Goal: Task Accomplishment & Management: Use online tool/utility

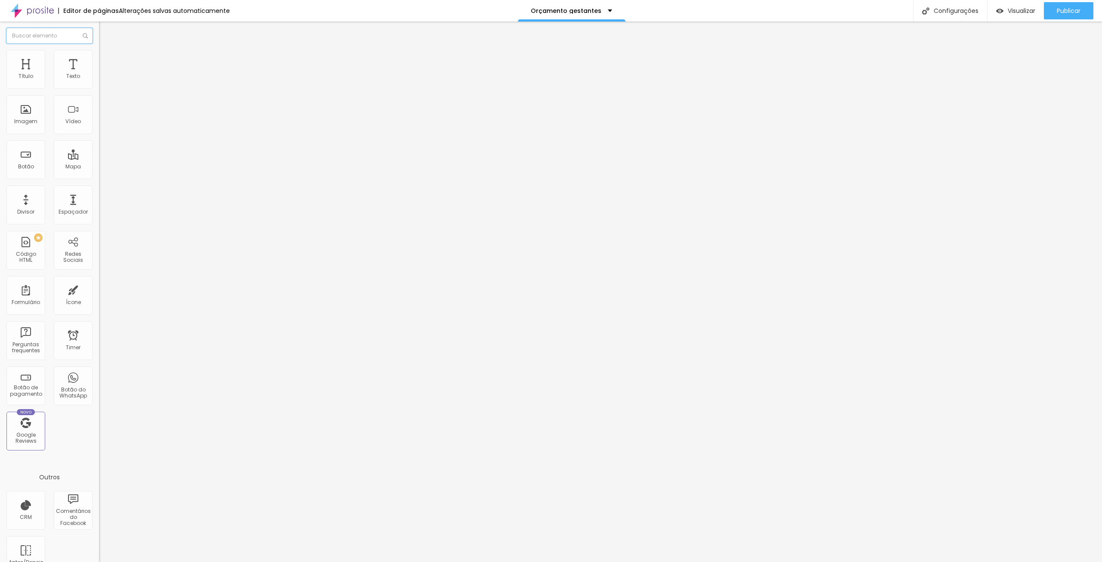
click at [62, 37] on input "text" at bounding box center [49, 35] width 86 height 15
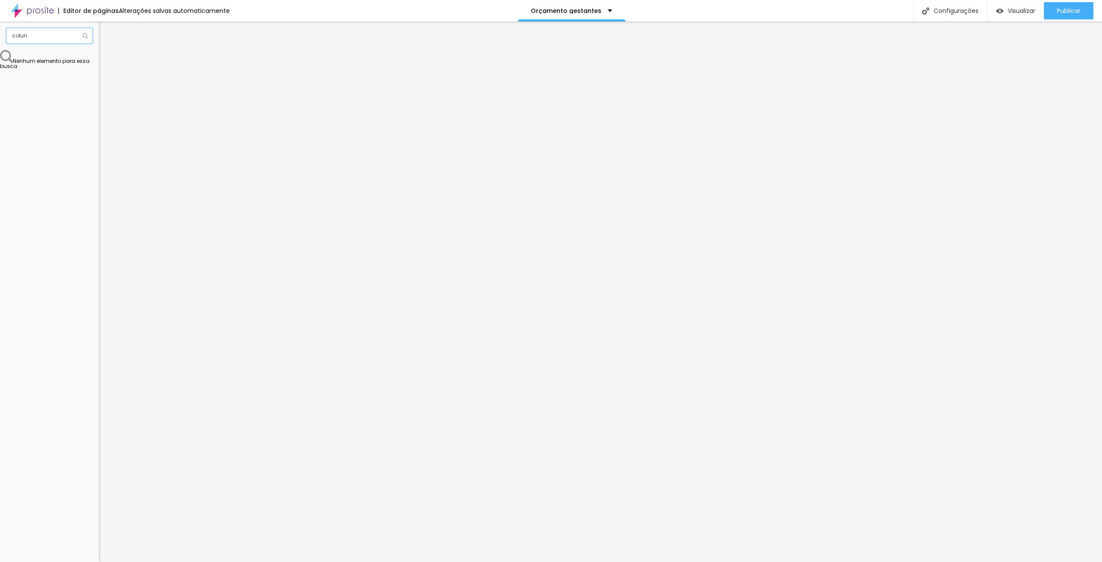
type input "coluna"
drag, startPoint x: 55, startPoint y: 38, endPoint x: -11, endPoint y: 155, distance: 134.1
click at [0, 155] on html "Editor de páginas Alterações salvas automaticamente Orçamento gestantes Configu…" at bounding box center [551, 281] width 1102 height 562
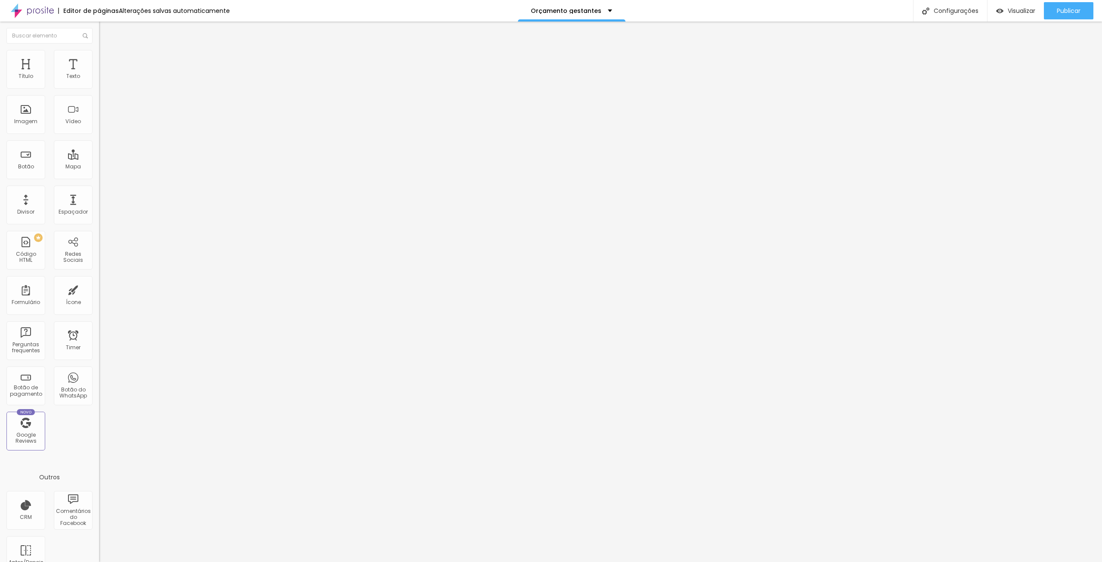
click at [99, 56] on li "Estilo" at bounding box center [148, 54] width 99 height 9
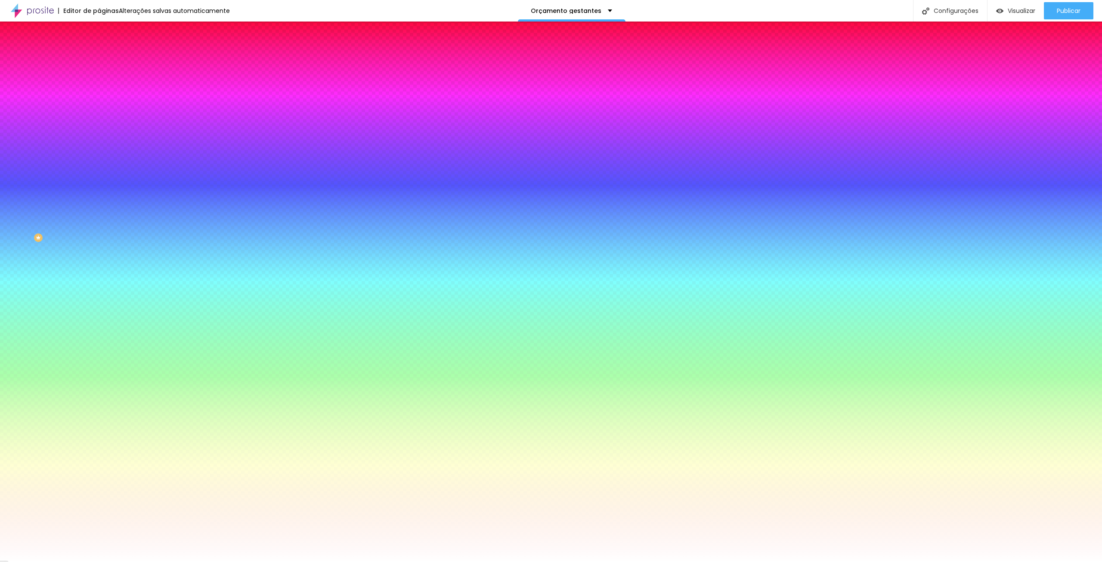
click at [99, 82] on div at bounding box center [148, 82] width 99 height 0
click at [22, 105] on div at bounding box center [551, 281] width 1102 height 562
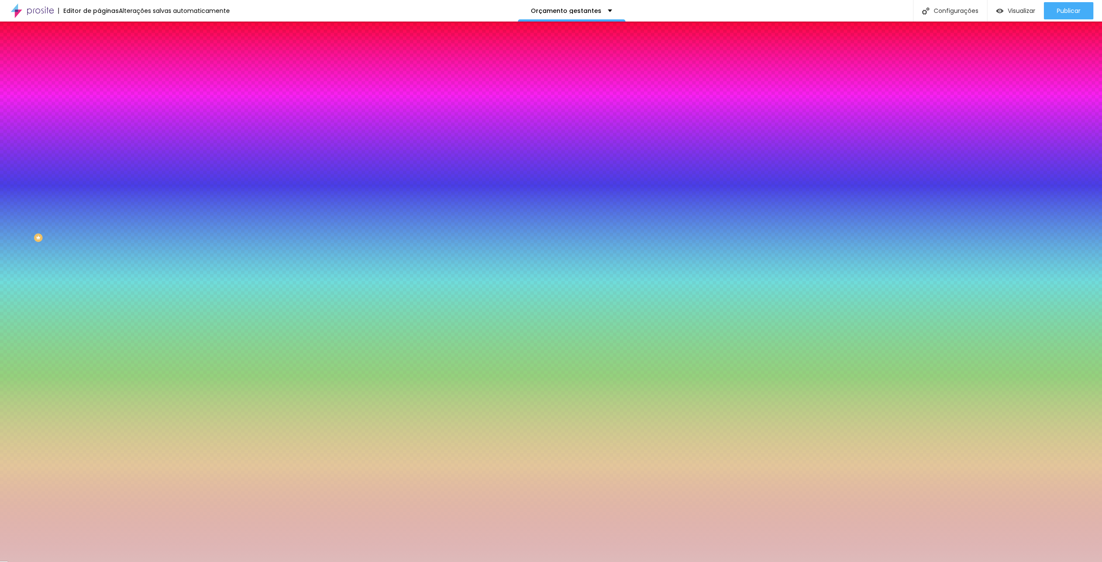
click at [99, 173] on div "Editar Coluna Conteúdo Estilo Avançado Cor de fundo Voltar ao padrão #FFFFFF So…" at bounding box center [148, 292] width 99 height 540
click at [99, 59] on li "Avançado" at bounding box center [148, 63] width 99 height 9
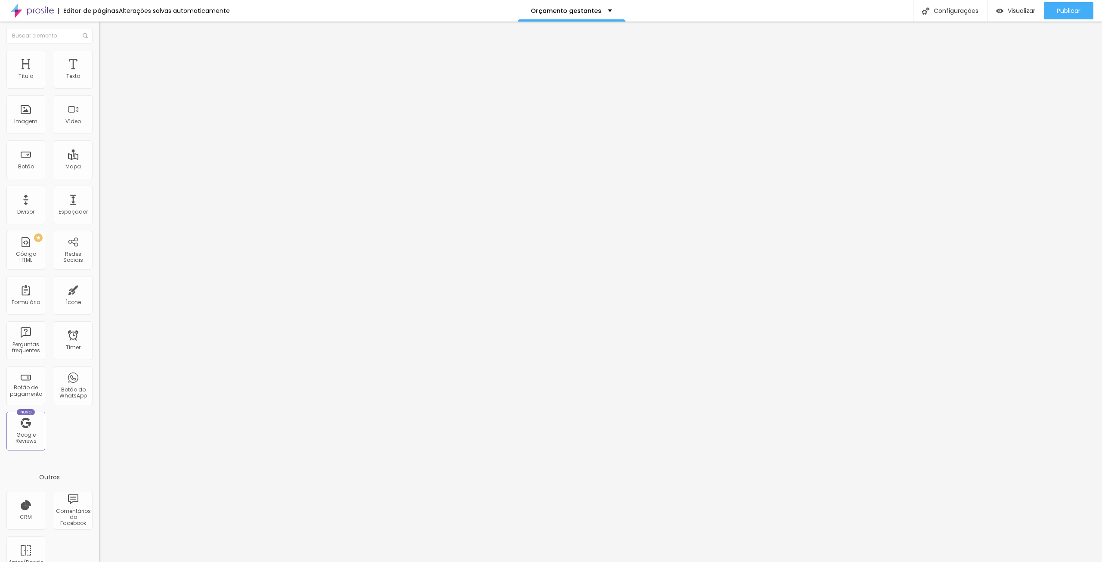
click at [99, 49] on img at bounding box center [103, 45] width 8 height 8
click at [105, 31] on div "Editar Coluna" at bounding box center [131, 31] width 53 height 7
click at [105, 30] on img "button" at bounding box center [108, 31] width 7 height 7
click at [105, 34] on img "button" at bounding box center [108, 31] width 7 height 7
click at [105, 32] on img "button" at bounding box center [108, 31] width 7 height 7
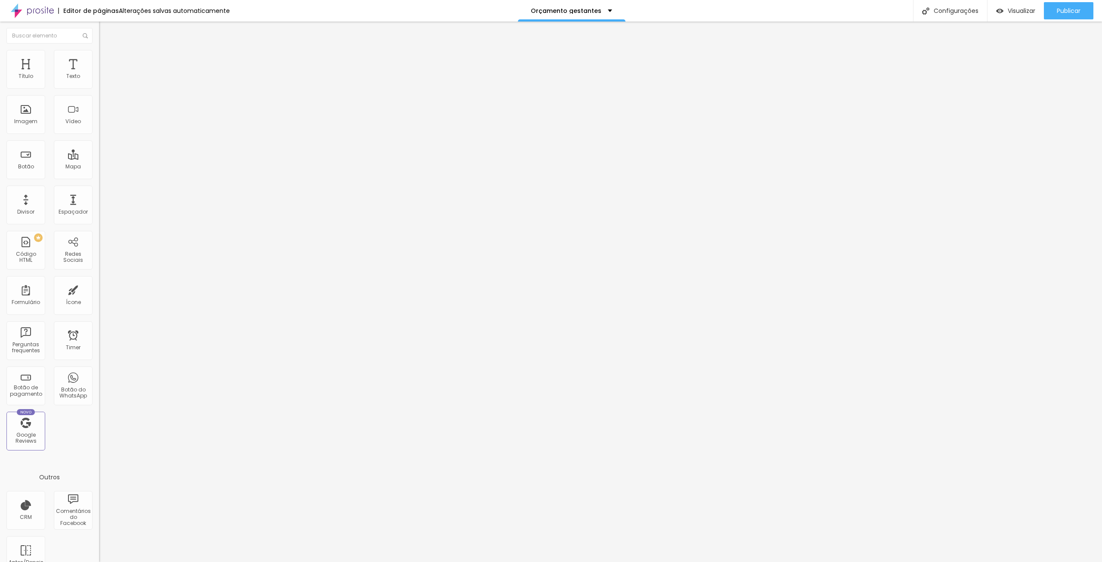
click at [105, 32] on img "button" at bounding box center [108, 31] width 7 height 7
click at [103, 79] on icon "button" at bounding box center [104, 77] width 3 height 3
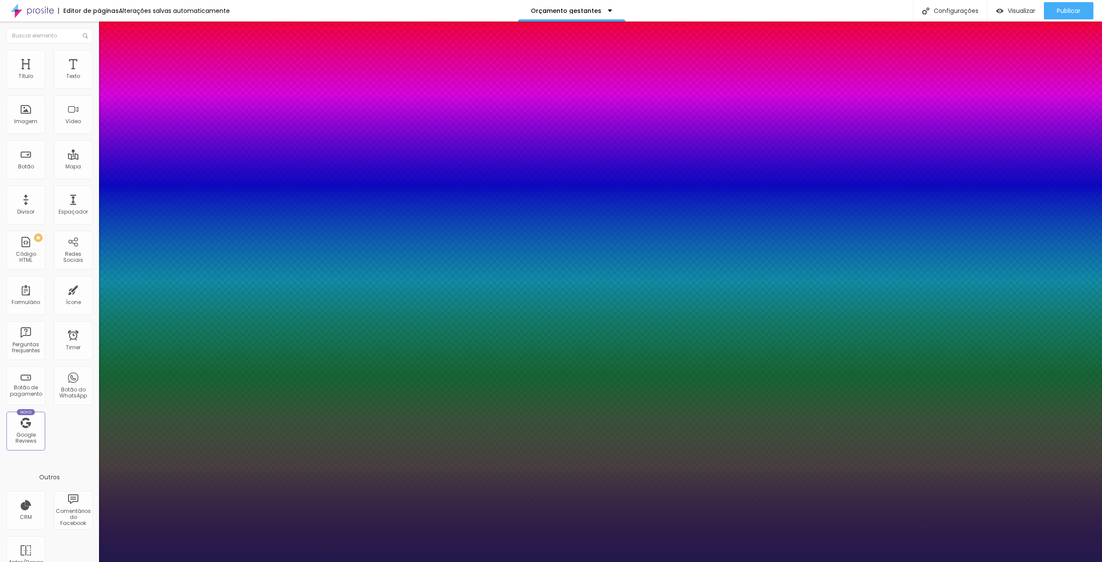
type input "1"
click at [93, 406] on select "AbrilFatface-Regular Actor-Regular Alegreya AlegreyaBlack Alice Allan-Bold Alla…" at bounding box center [46, 571] width 93 height 9
select select "Montserrat"
click at [92, 406] on select "AbrilFatface-Regular Actor-Regular Alegreya AlegreyaBlack Alice Allan-Bold Alla…" at bounding box center [46, 571] width 93 height 9
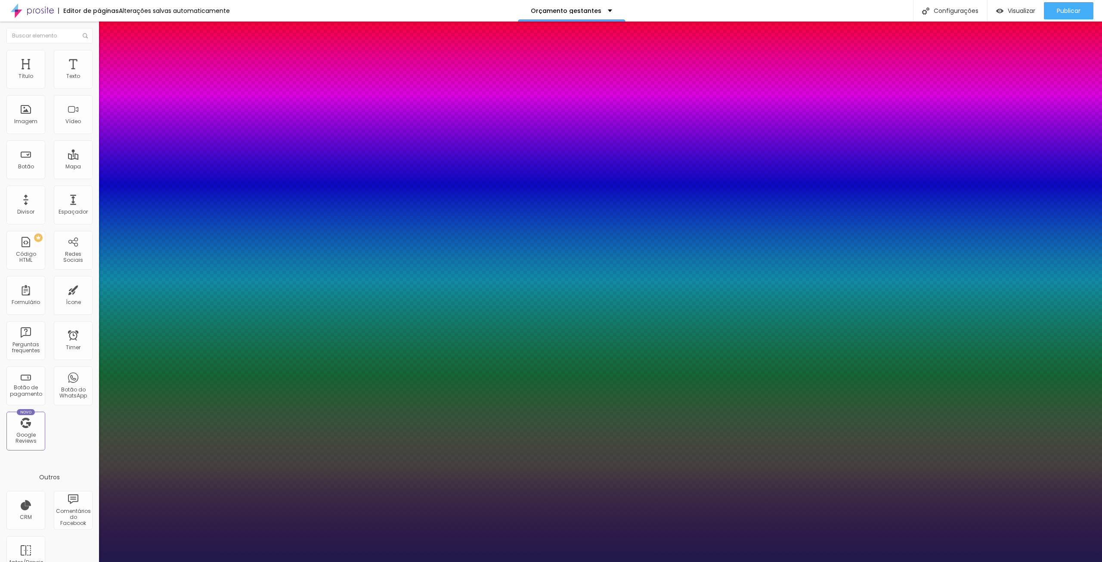
click at [122, 278] on div at bounding box center [551, 281] width 1102 height 562
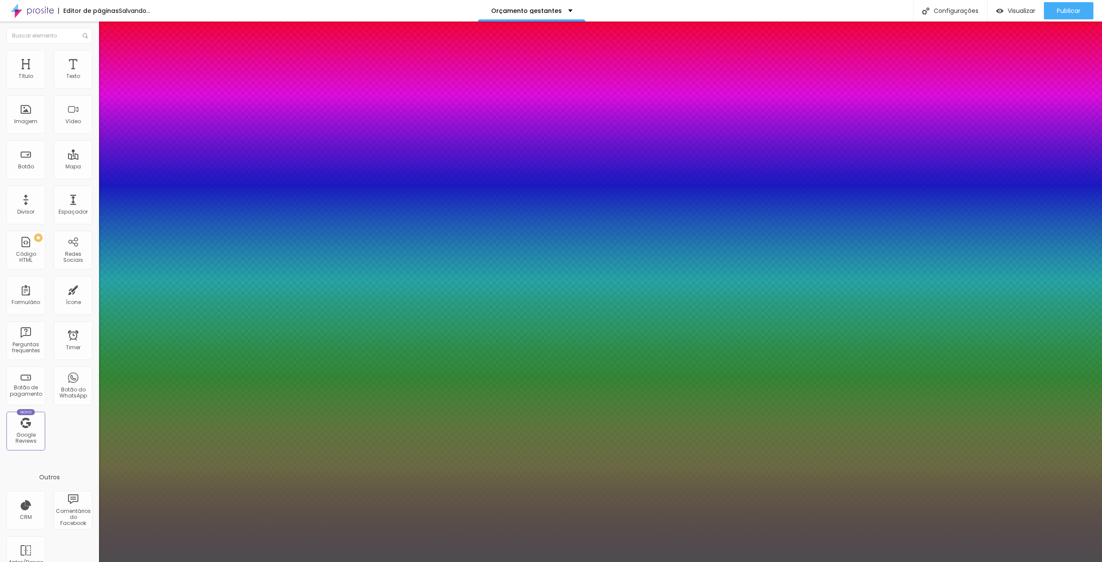
type input "1"
type input "0.5"
type input "1"
type input "0.6"
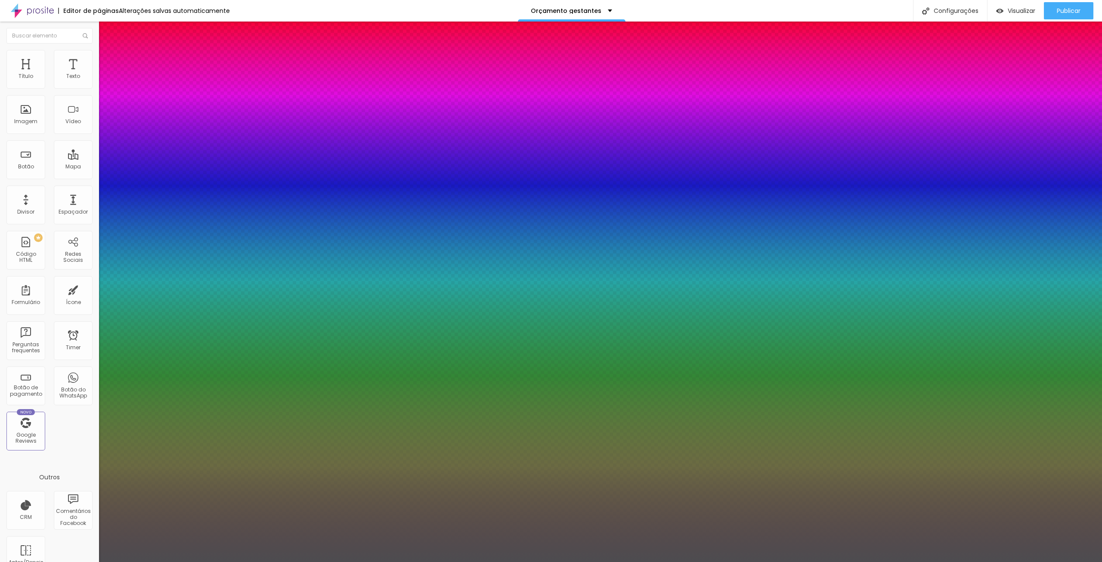
type input "0.6"
type input "1"
type input "0.7"
type input "1"
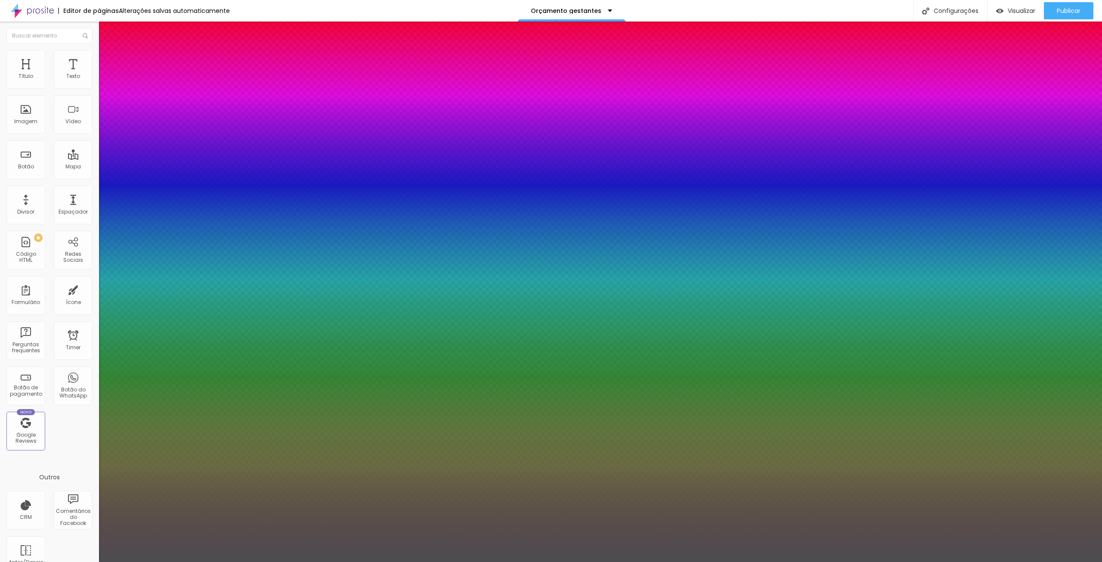
type input "0.8"
type input "1"
type input "0.9"
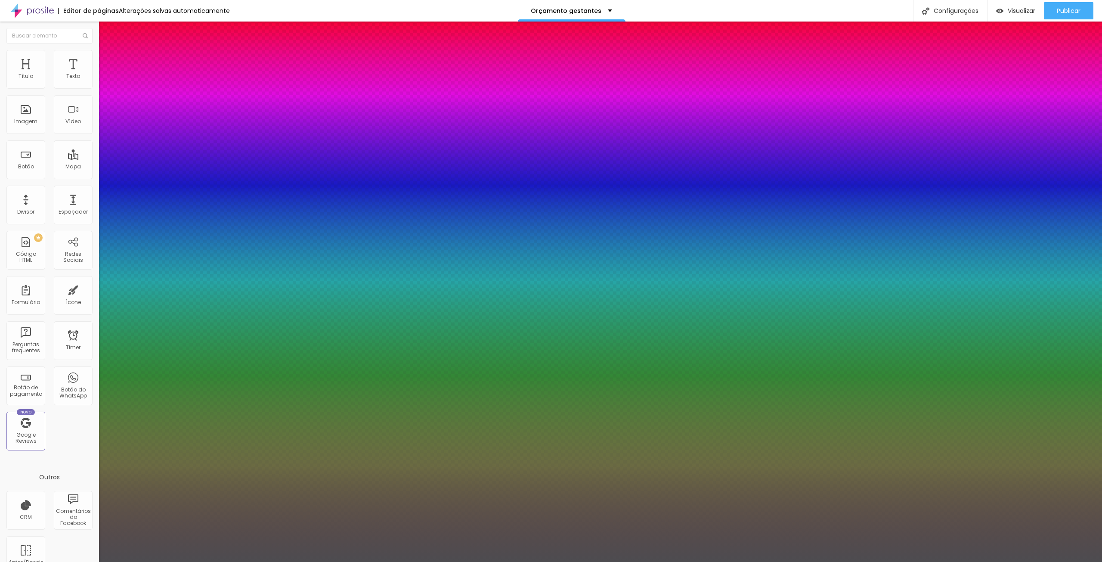
type input "1"
type input "1.1"
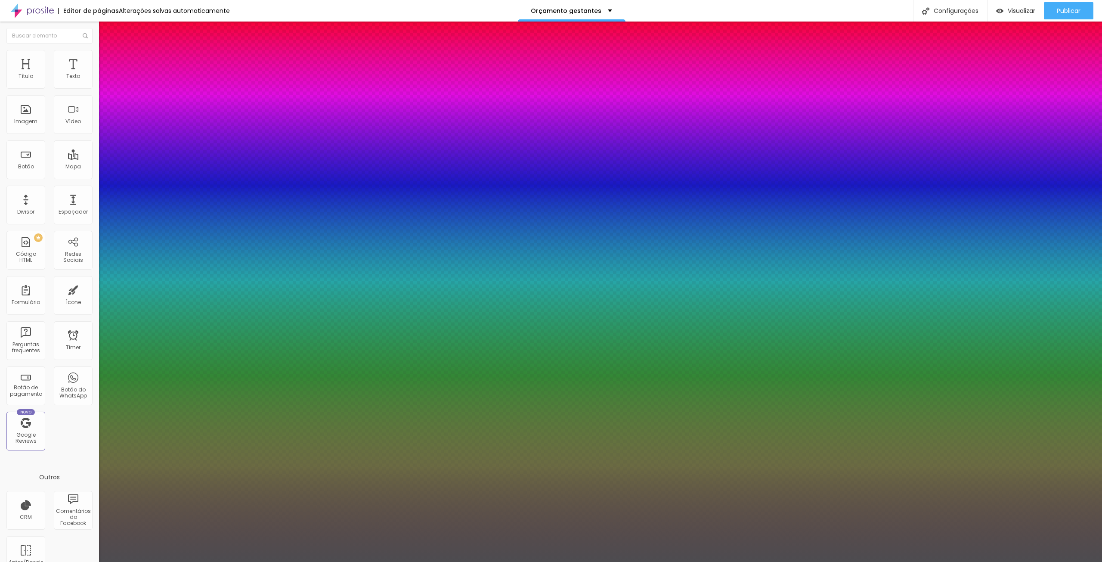
type input "1.1"
type input "1"
type input "1.3"
type input "1"
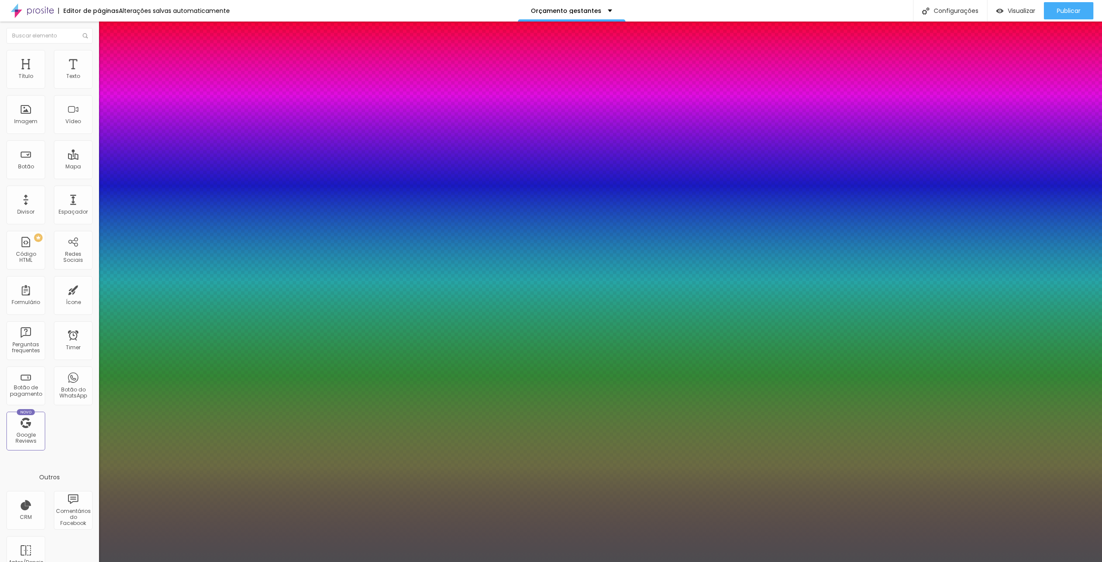
type input "1.5"
type input "1"
type input "1.6"
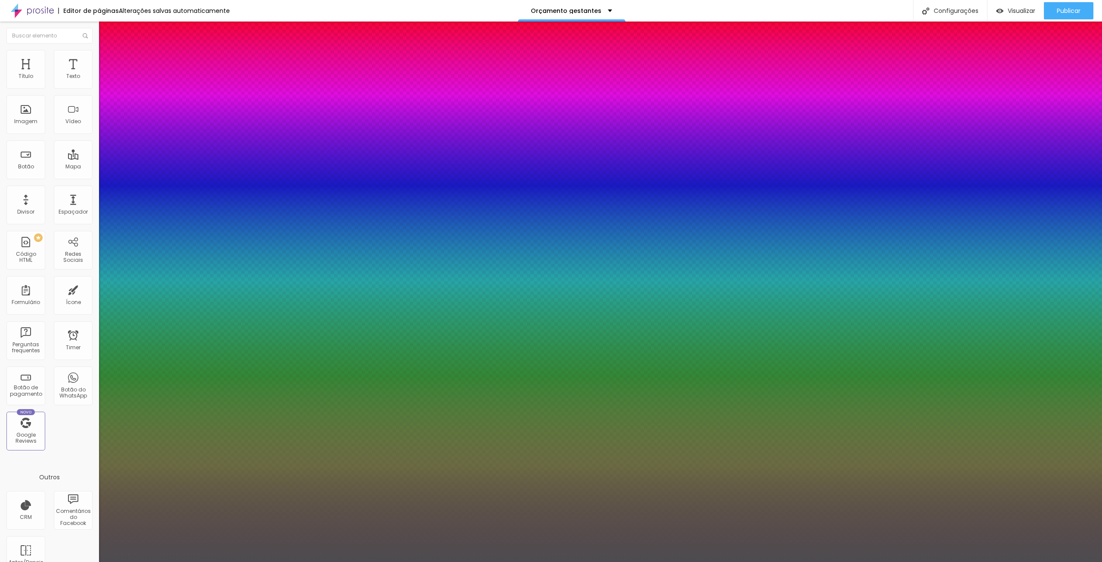
type input "1"
type input "1.7"
type input "1"
type input "1.8"
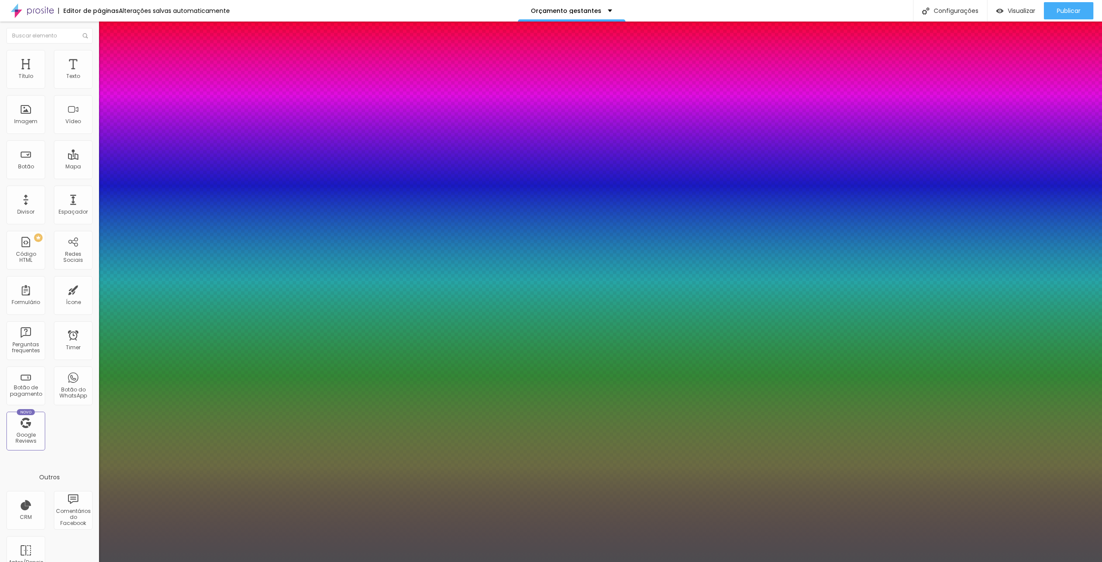
type input "1.8"
type input "1"
type input "1.9"
type input "1"
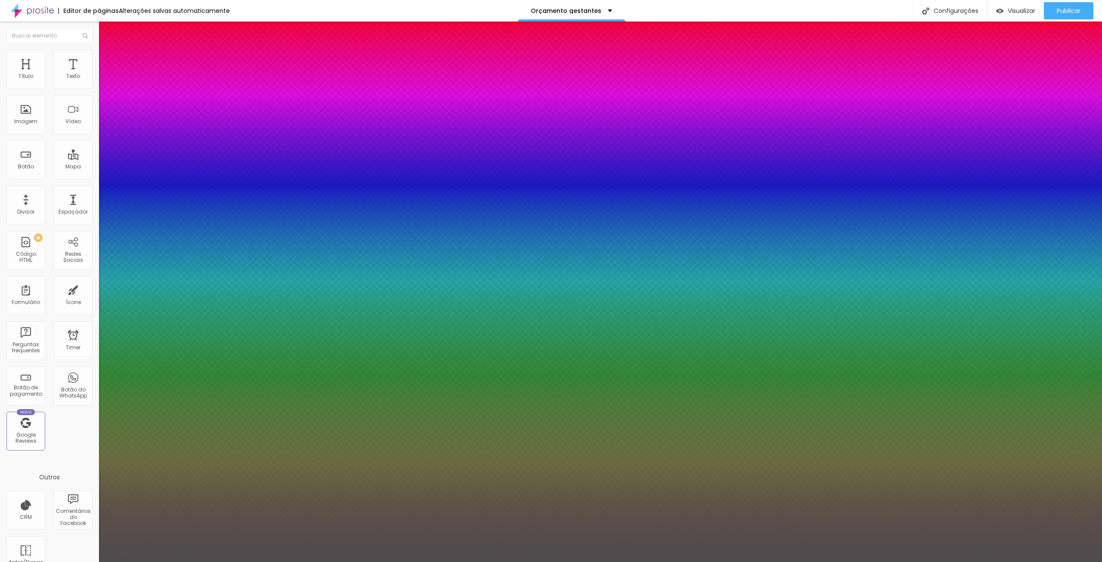
type input "1.8"
type input "1"
type input "1.6"
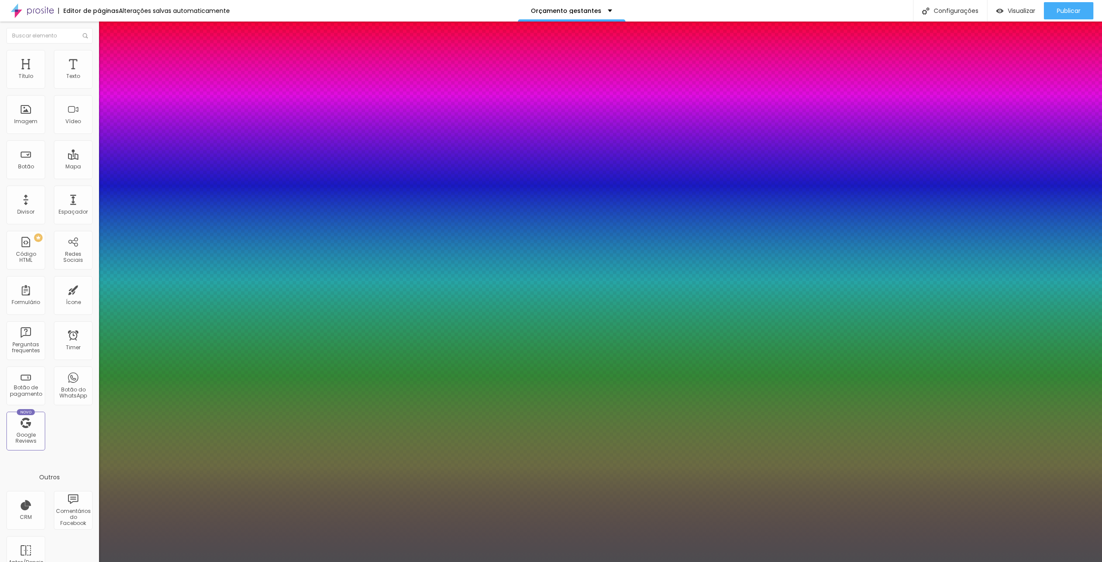
type input "1"
type input "1.4"
type input "1"
type input "1.2"
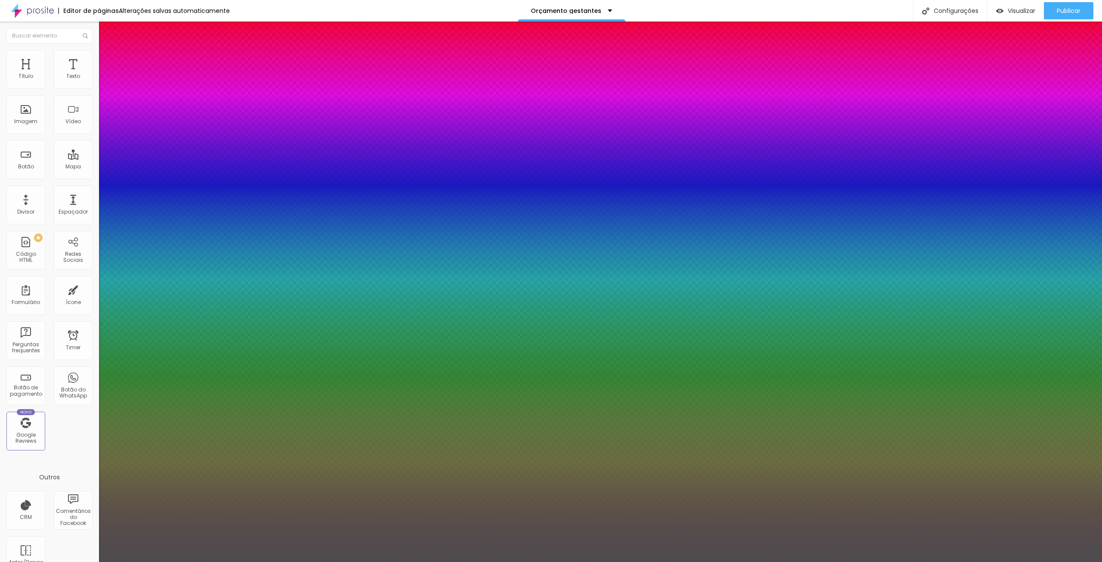
type input "1.2"
type input "1"
type input "1.1"
type input "1"
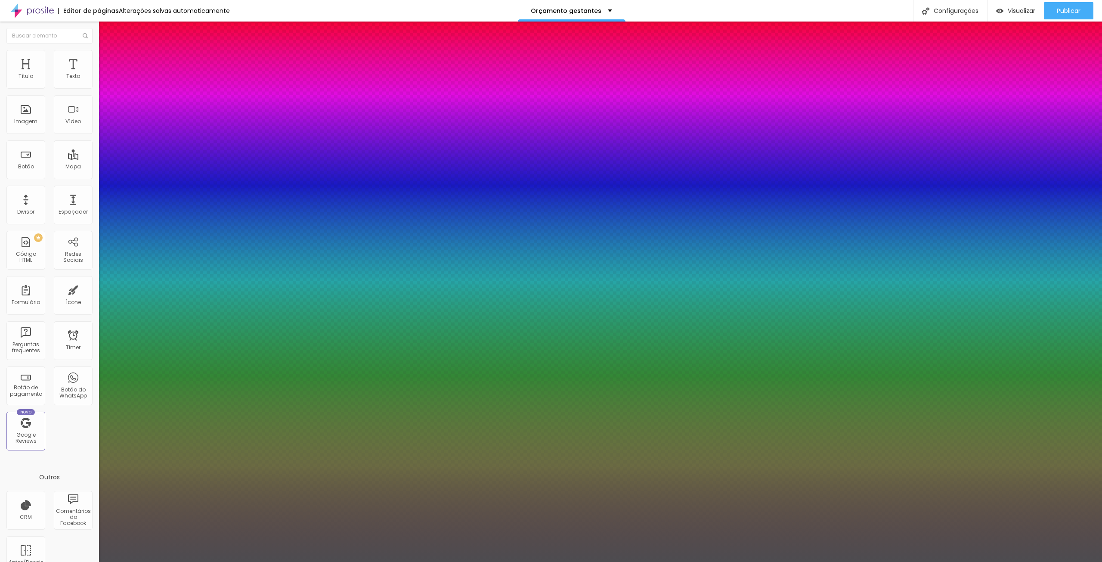
type input "1"
type input "0.9"
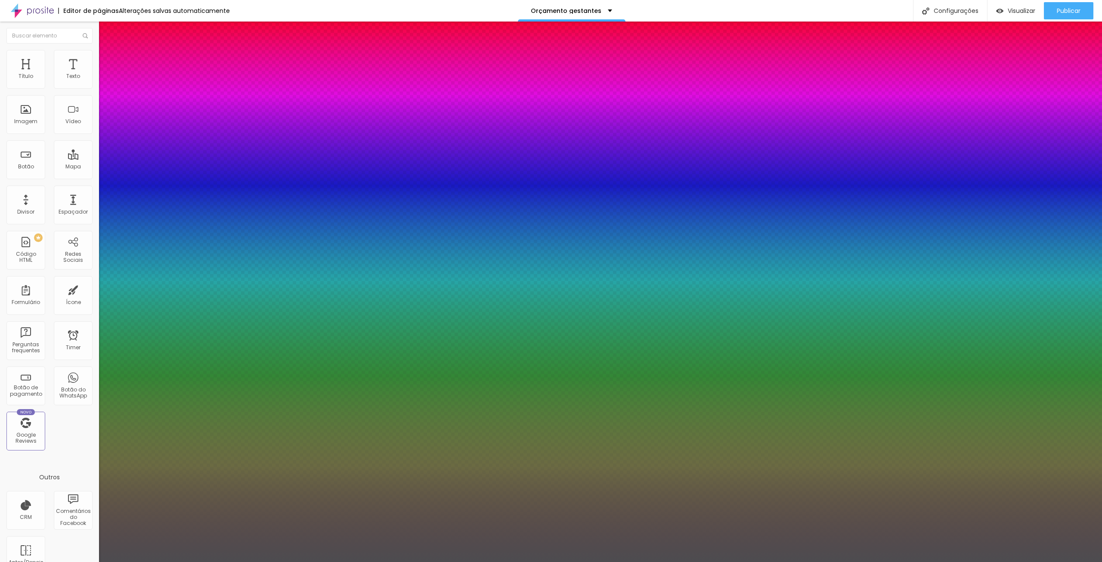
type input "1"
type input "0.8"
type input "1"
type input "0.7"
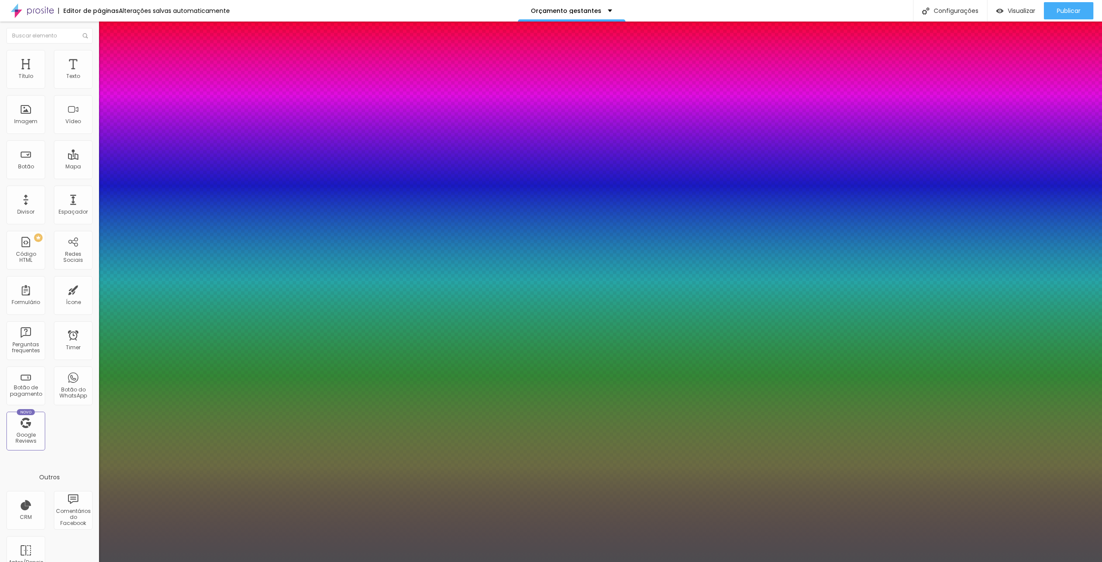
type input "0.7"
type input "1"
type input "0.5"
type input "1"
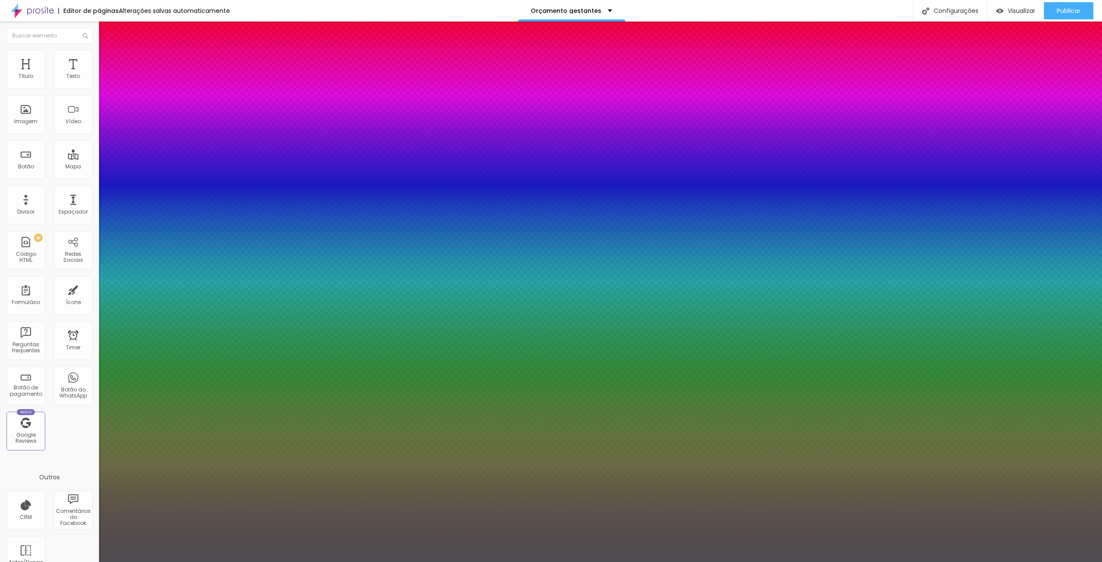
type input "0.4"
type input "1"
type input "0.3"
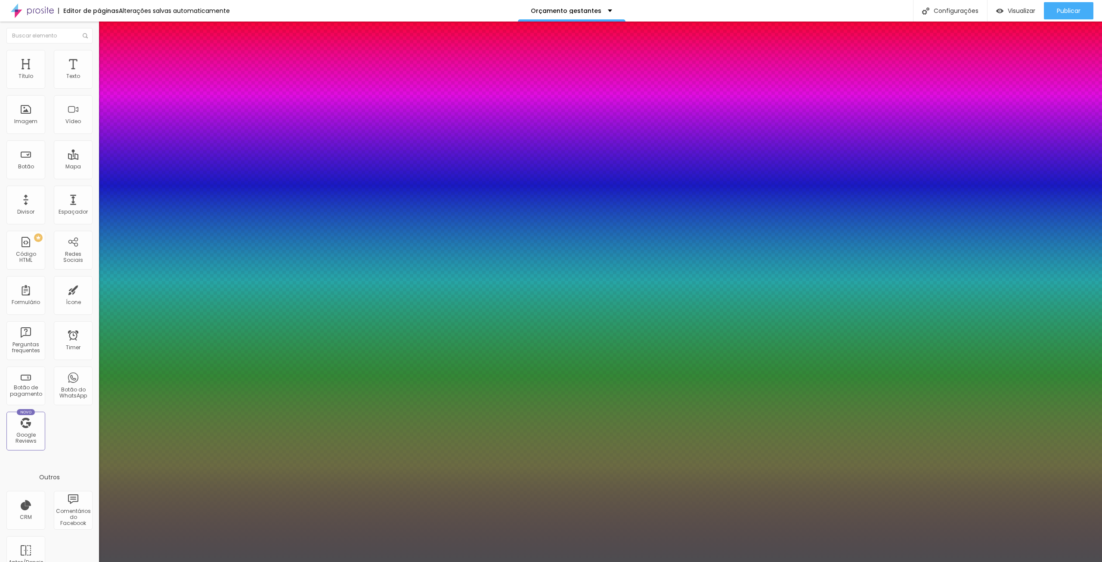
type input "1"
type input "0.2"
type input "1"
type input "0.1"
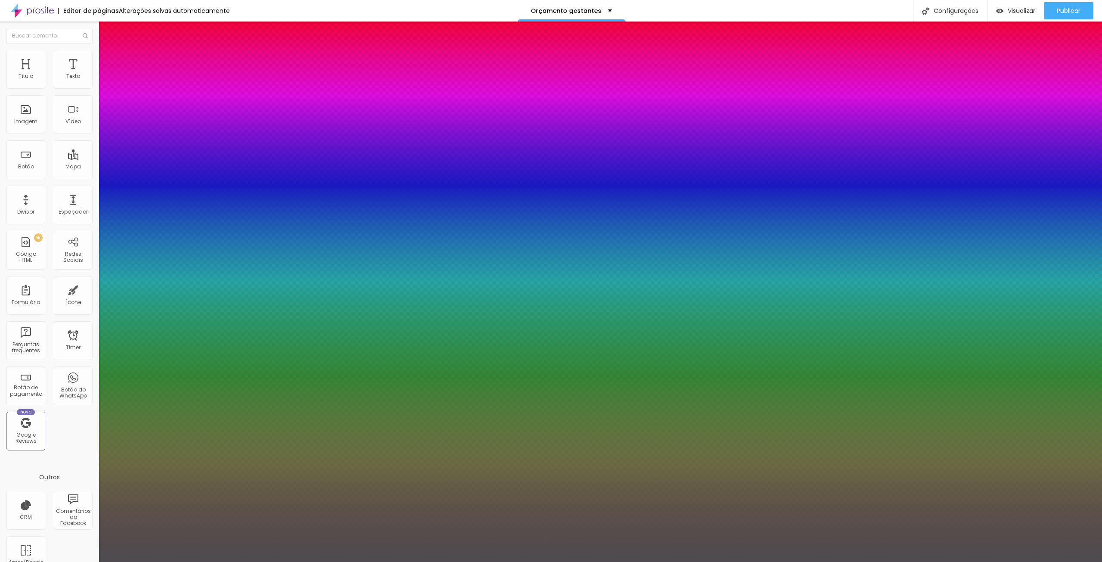
type input "0.1"
type input "1"
type input "0"
type input "1"
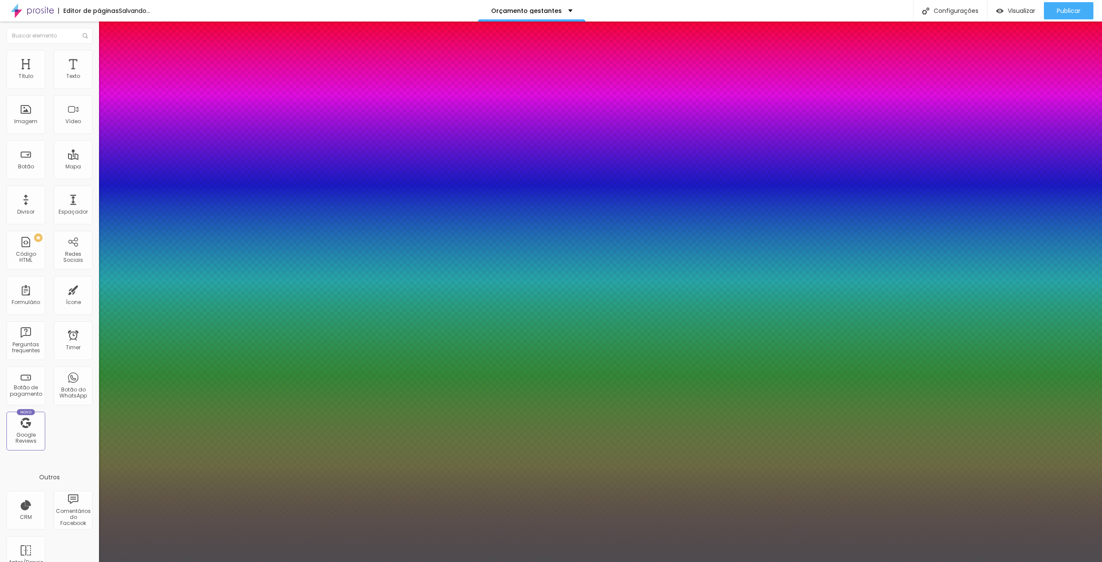
drag, startPoint x: 112, startPoint y: 167, endPoint x: 102, endPoint y: 168, distance: 9.1
type input "20"
type input "1"
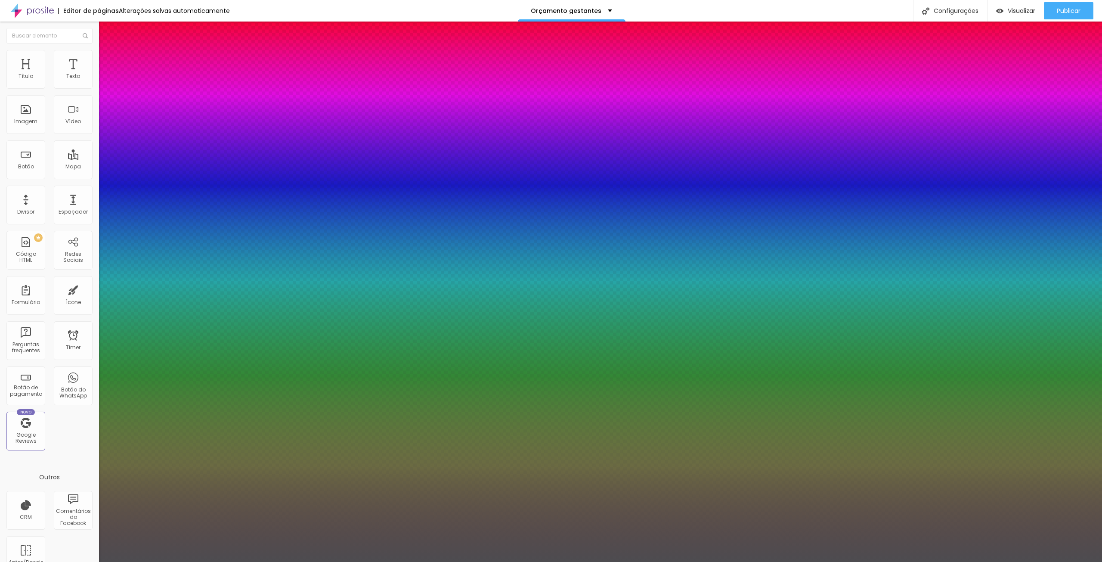
type input "26"
type input "1"
type input "27"
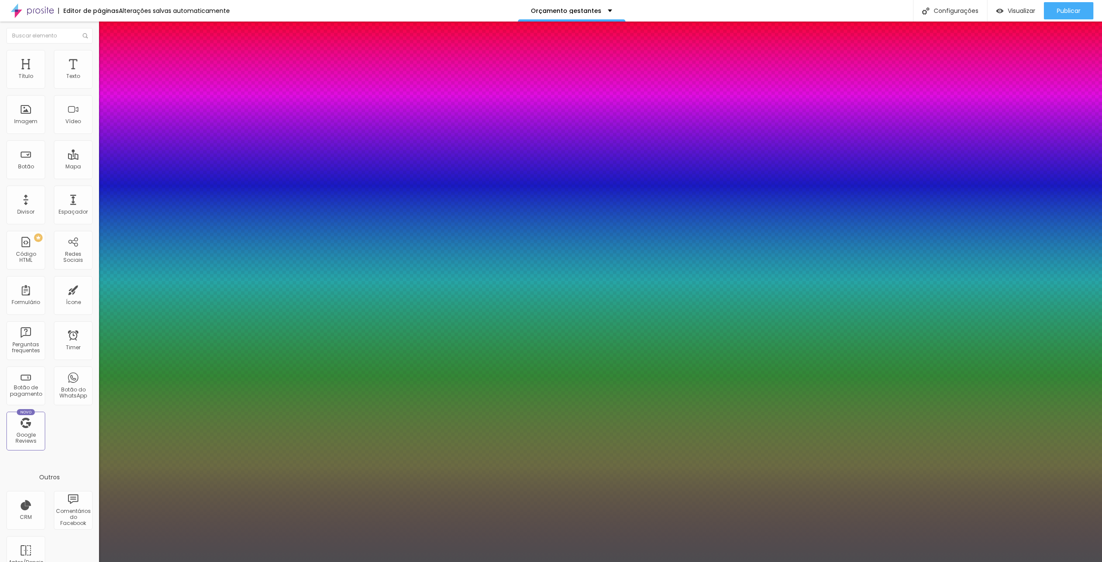
type input "1"
type input "28"
type input "1"
drag, startPoint x: 117, startPoint y: 145, endPoint x: 124, endPoint y: 145, distance: 6.9
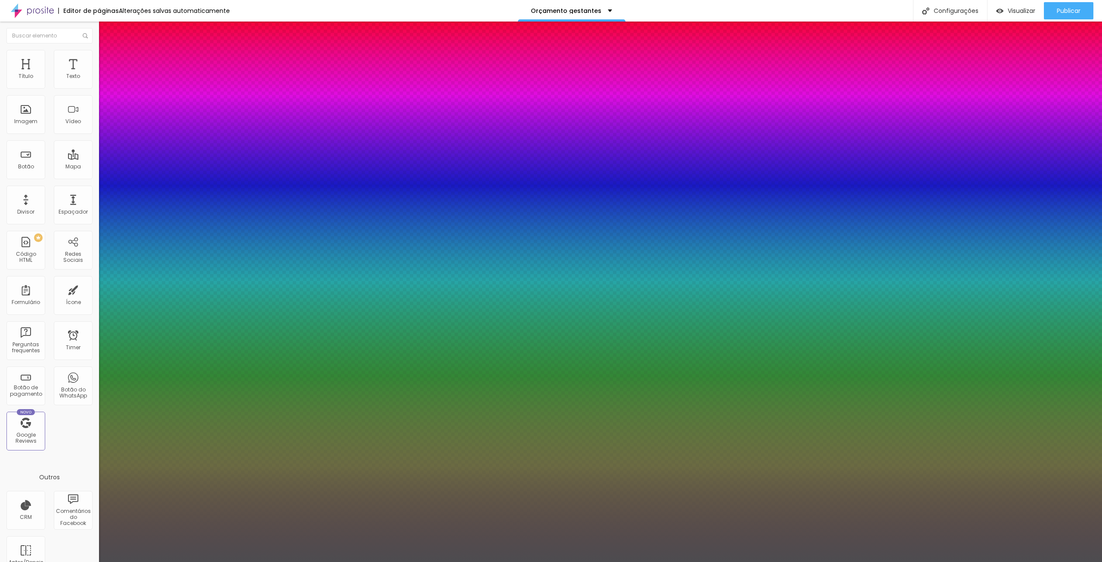
type input "28"
type input "2"
type input "3"
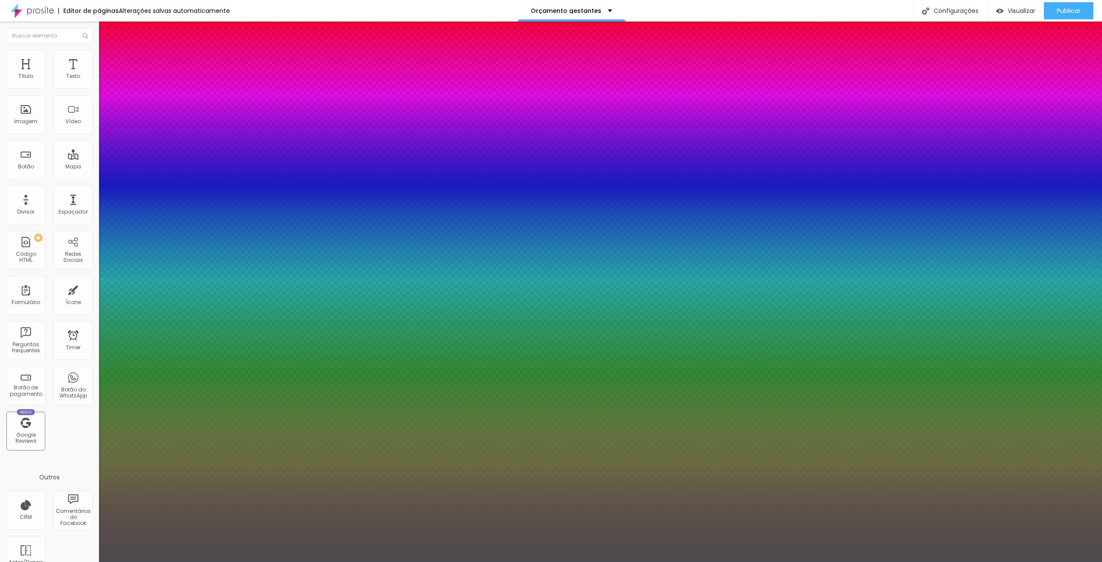
type input "3"
type input "4"
type input "6"
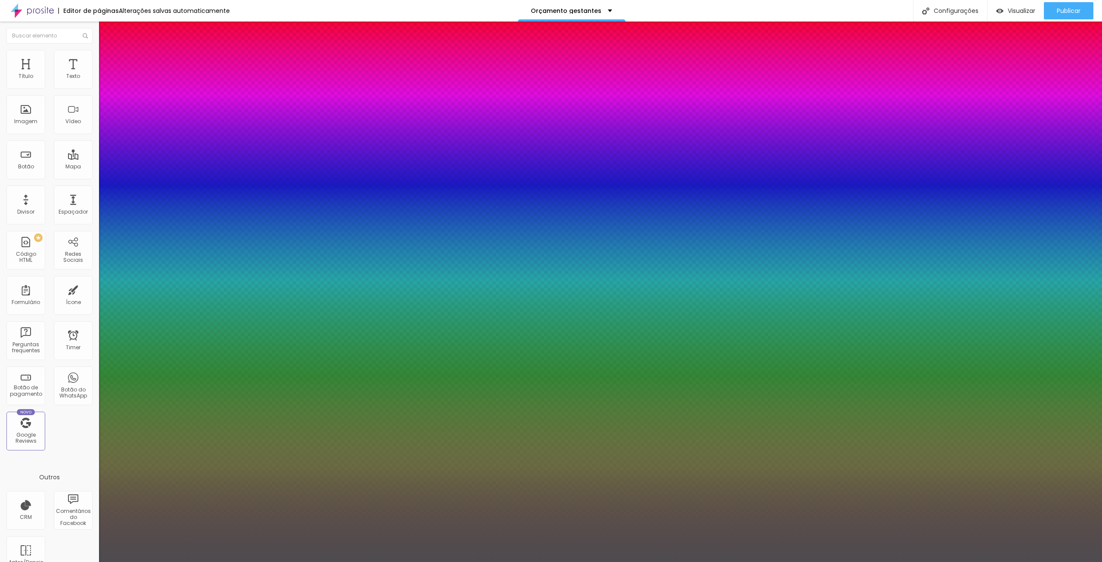
type input "7"
type input "10"
type input "11"
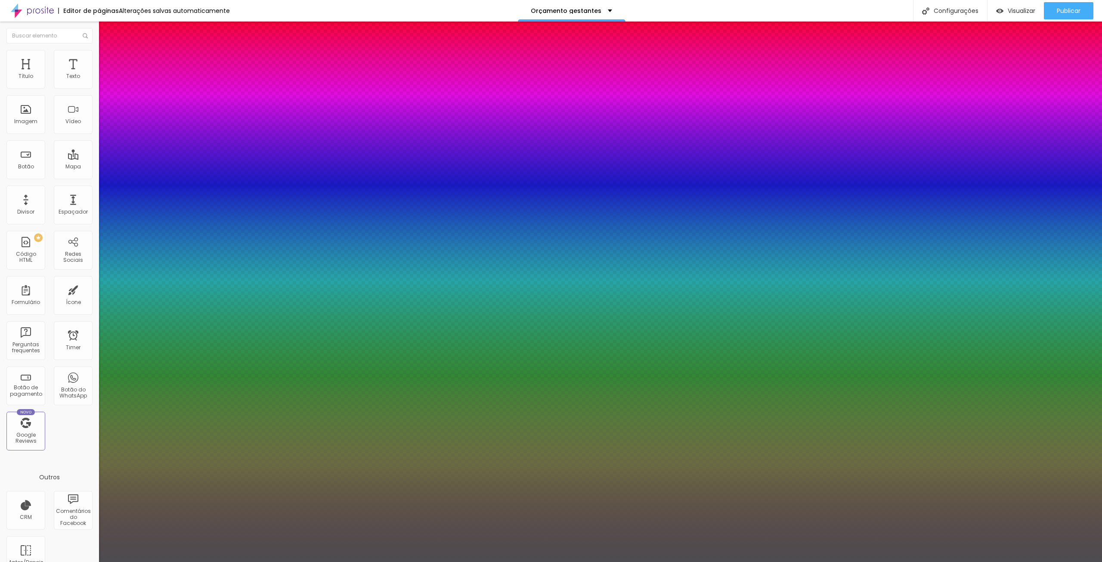
type input "11"
type input "13"
type input "14"
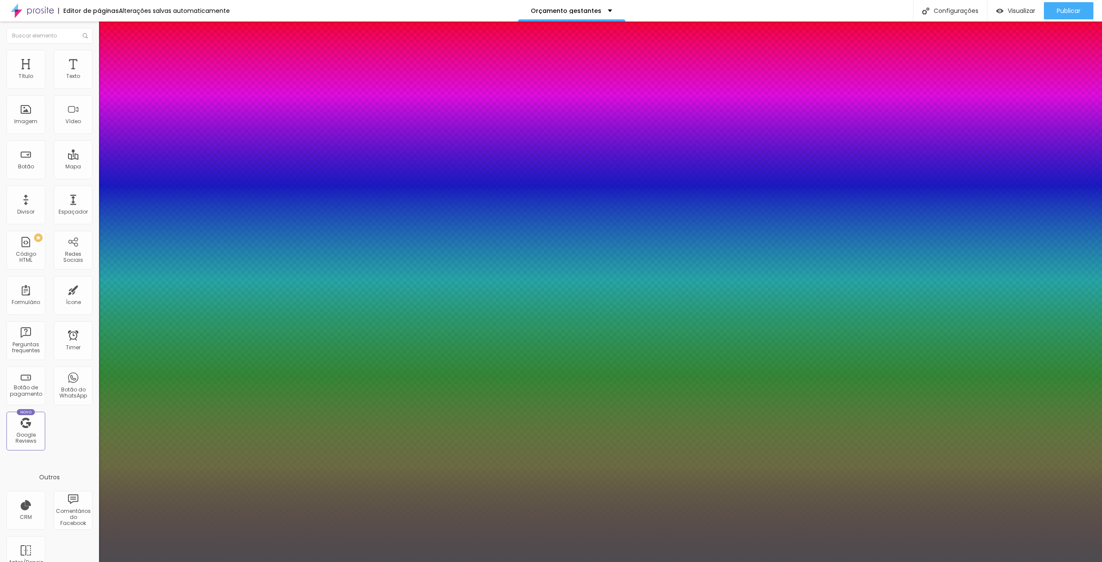
type input "15"
type input "16"
type input "17"
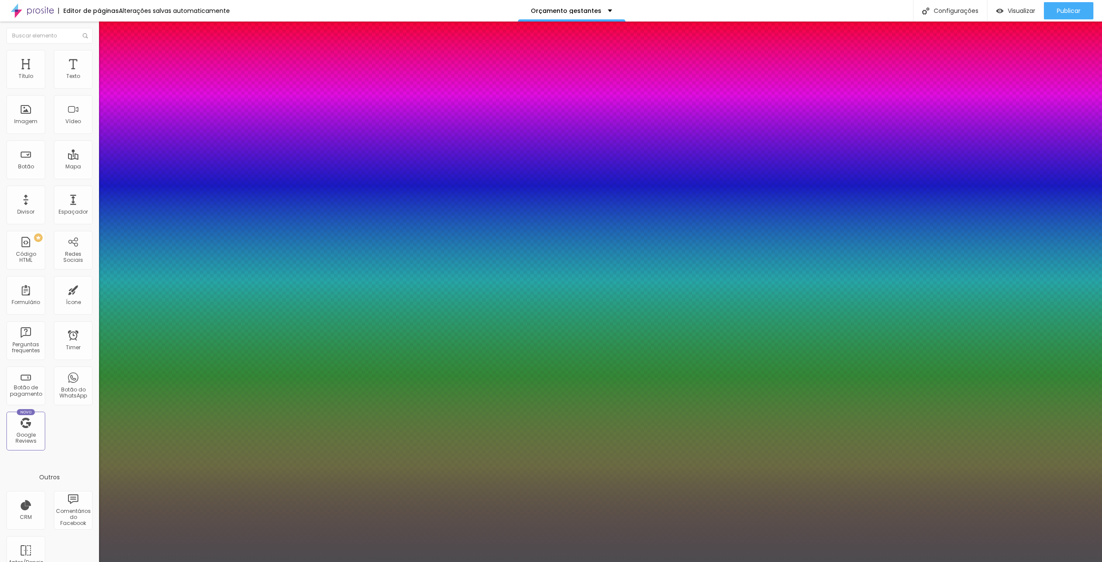
type input "17"
type input "18"
type input "17"
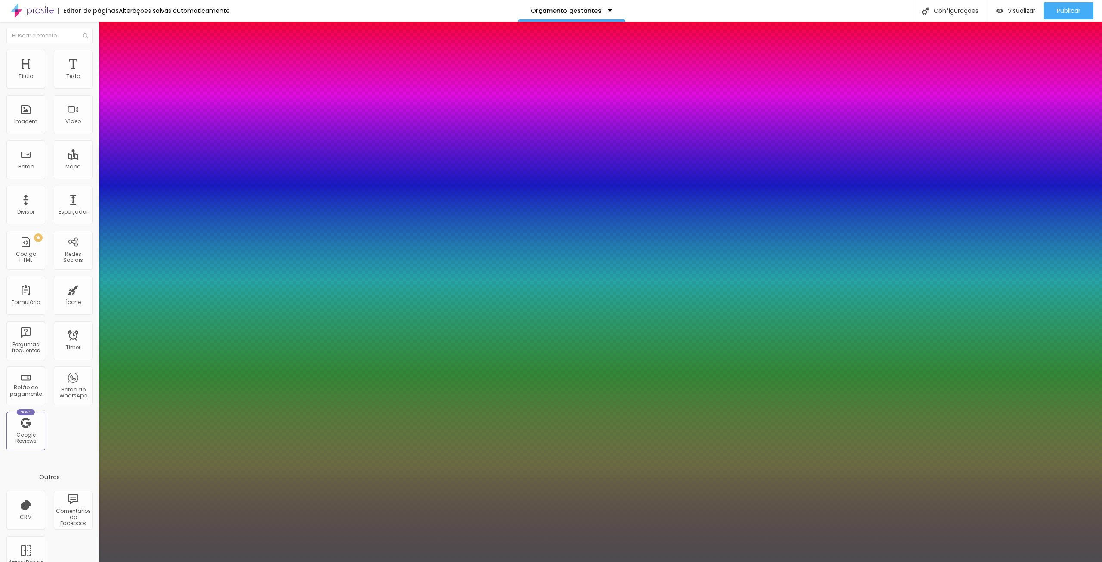
type input "12"
type input "7"
type input "0"
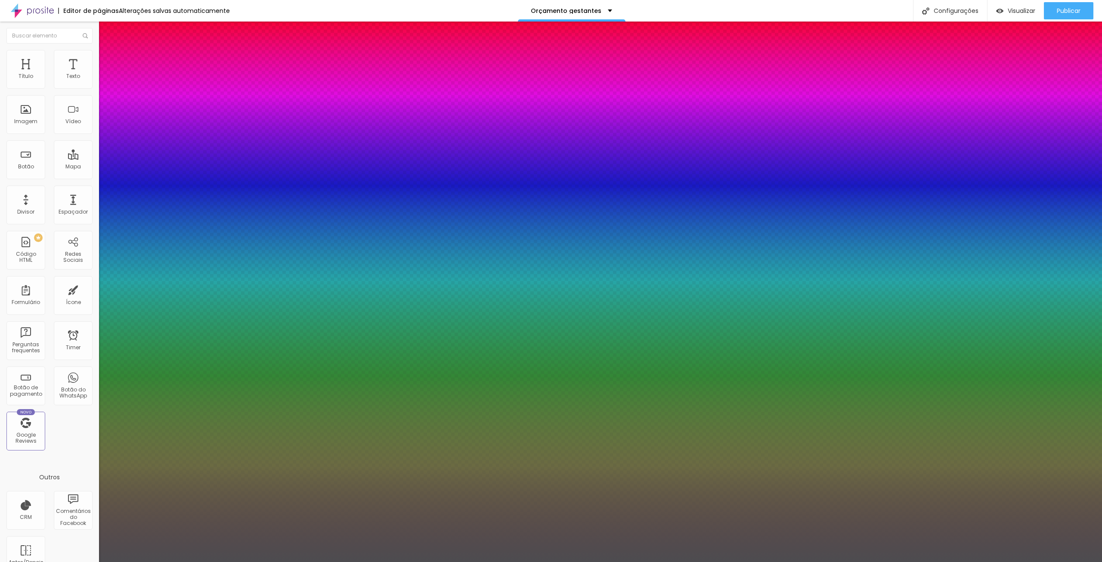
type input "0"
drag, startPoint x: 111, startPoint y: 186, endPoint x: 92, endPoint y: 180, distance: 20.0
type input "0"
type input "0.5"
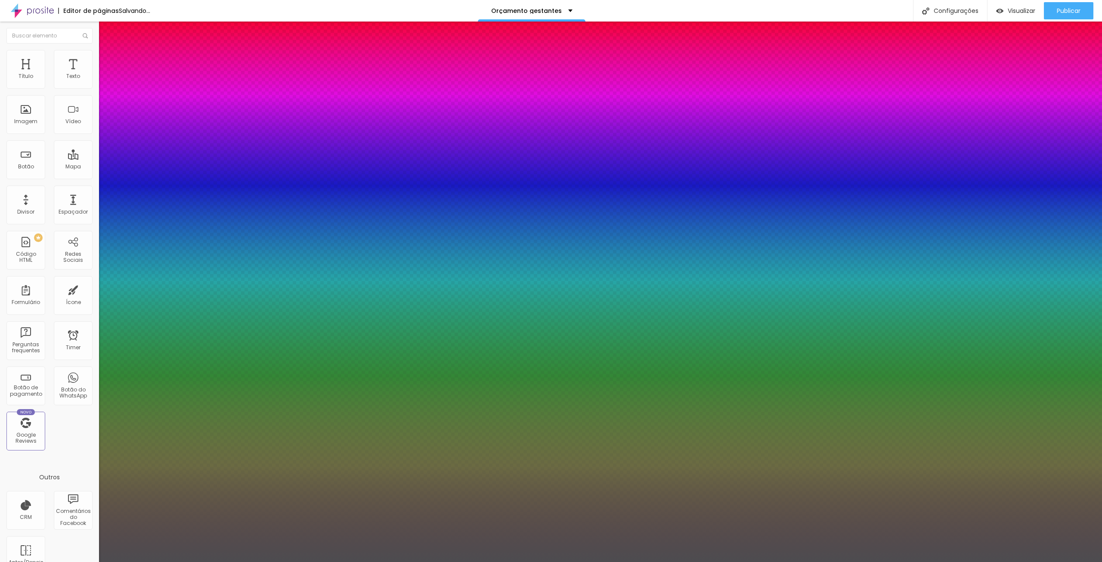
type input "0.5"
type input "0.6"
type input "0.7"
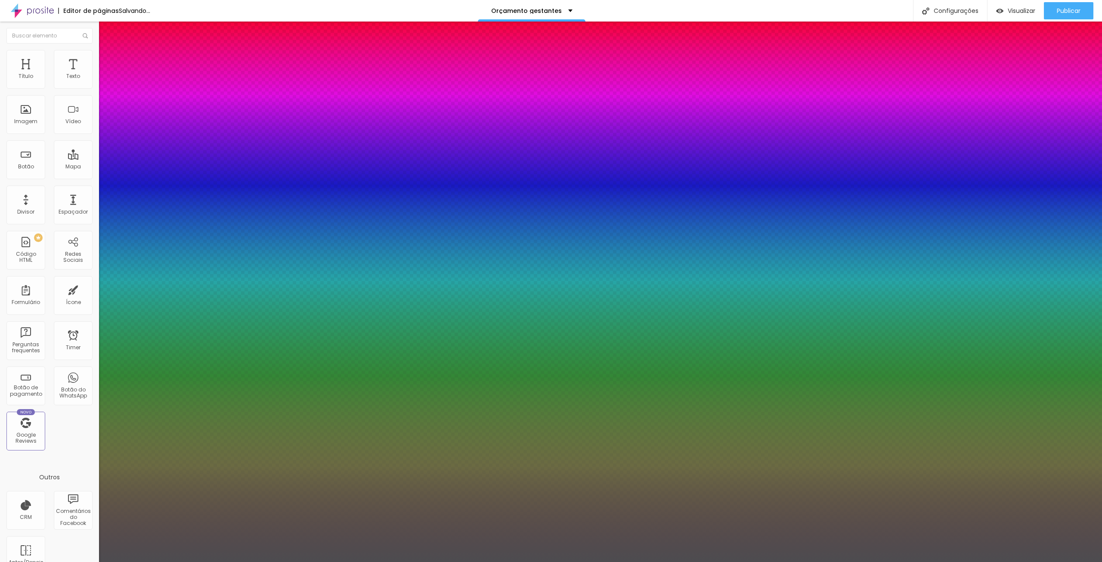
type input "0.8"
type input "0.9"
type input "1"
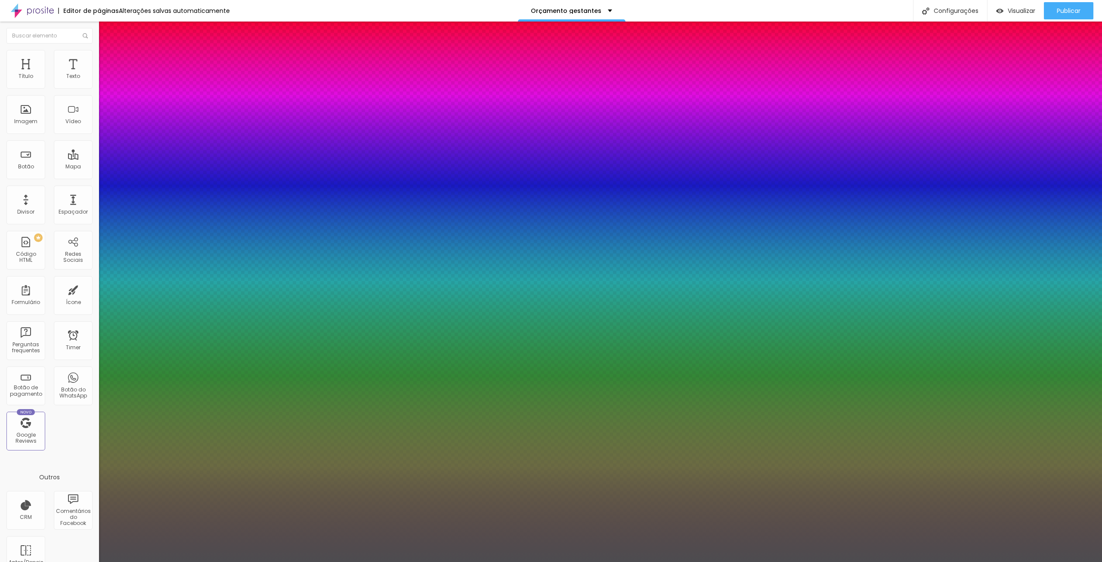
type input "1"
type input "1.1"
type input "1.2"
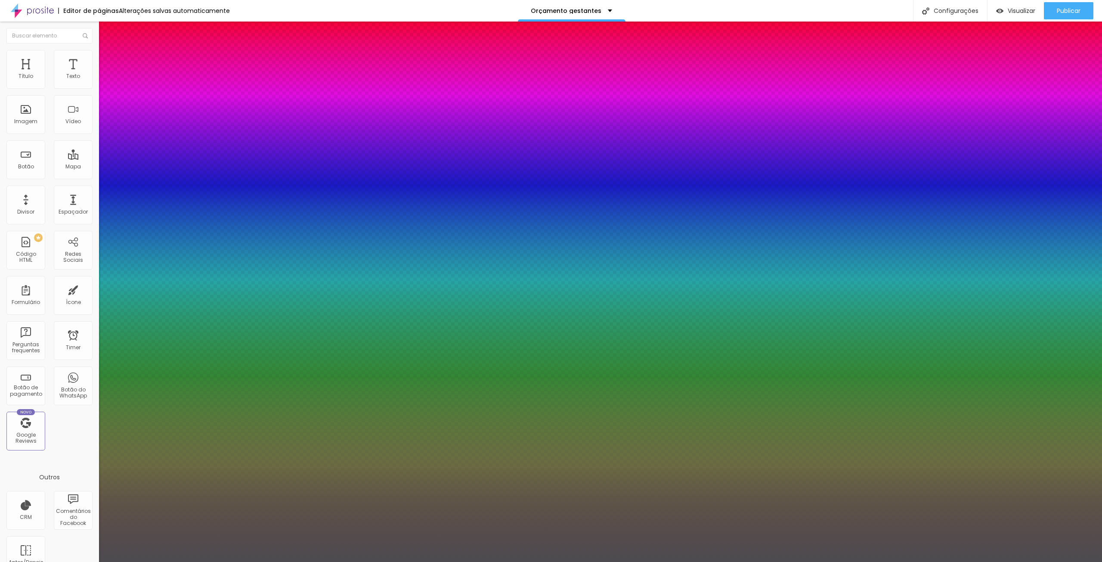
type input "1.3"
type input "1.4"
type input "1.5"
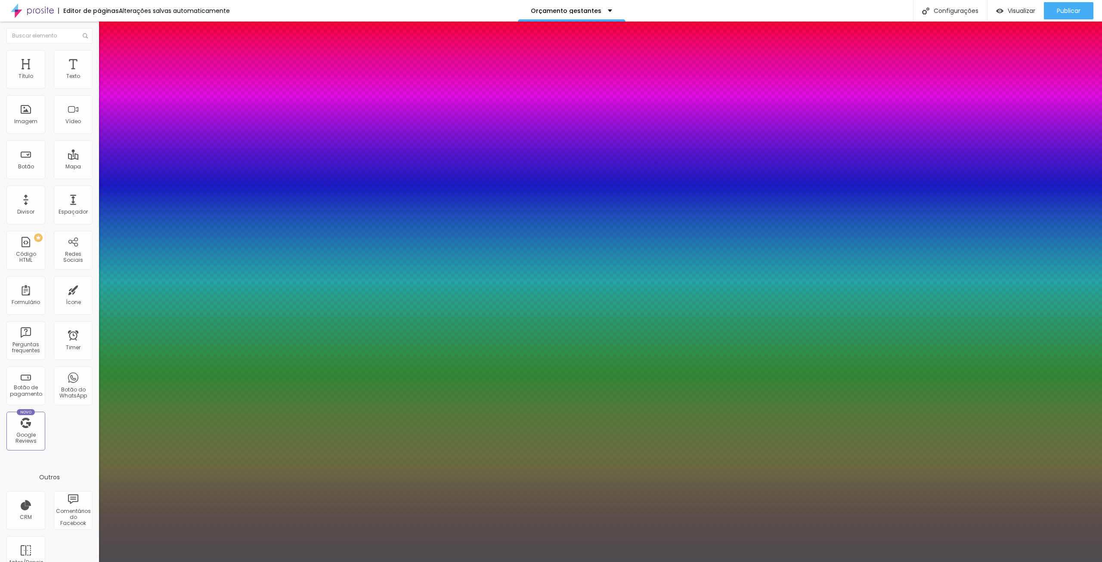
type input "1.5"
type input "1.6"
type input "1.7"
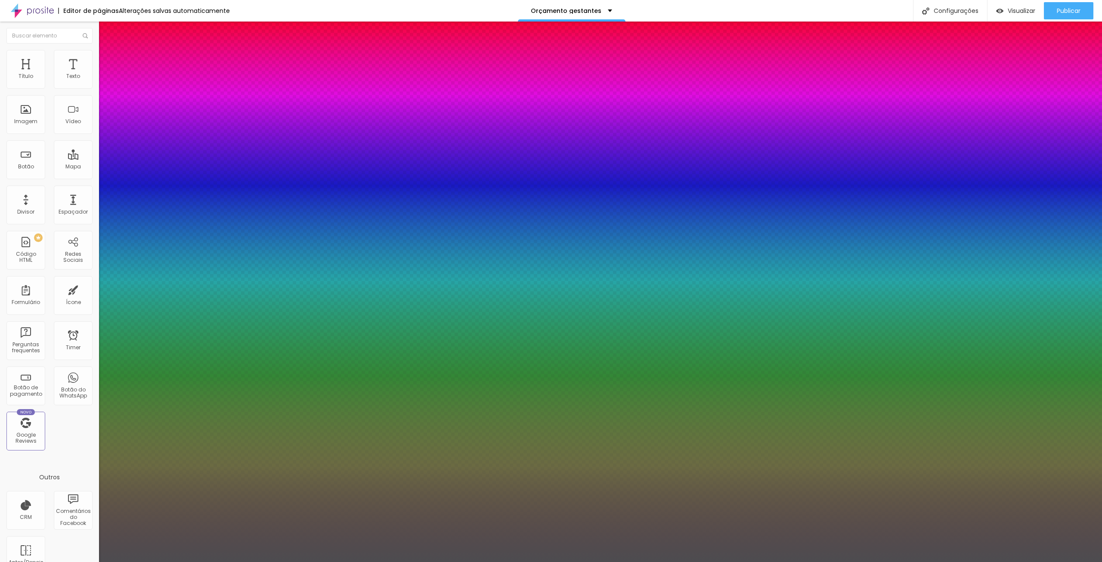
type input "1.8"
type input "1.9"
type input "3.5"
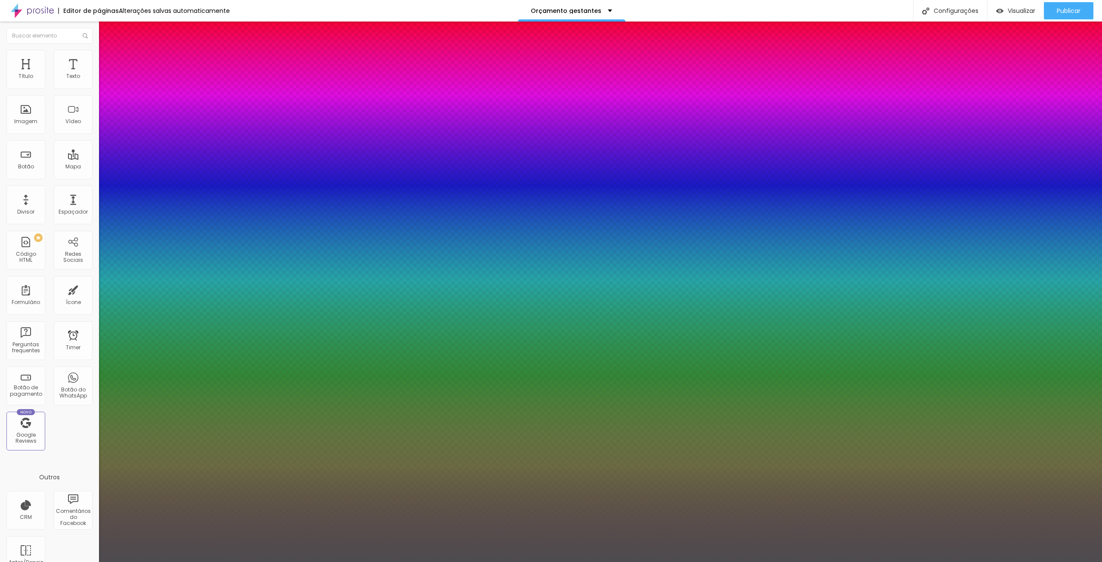
type input "3.5"
type input "5.5"
type input "5.6"
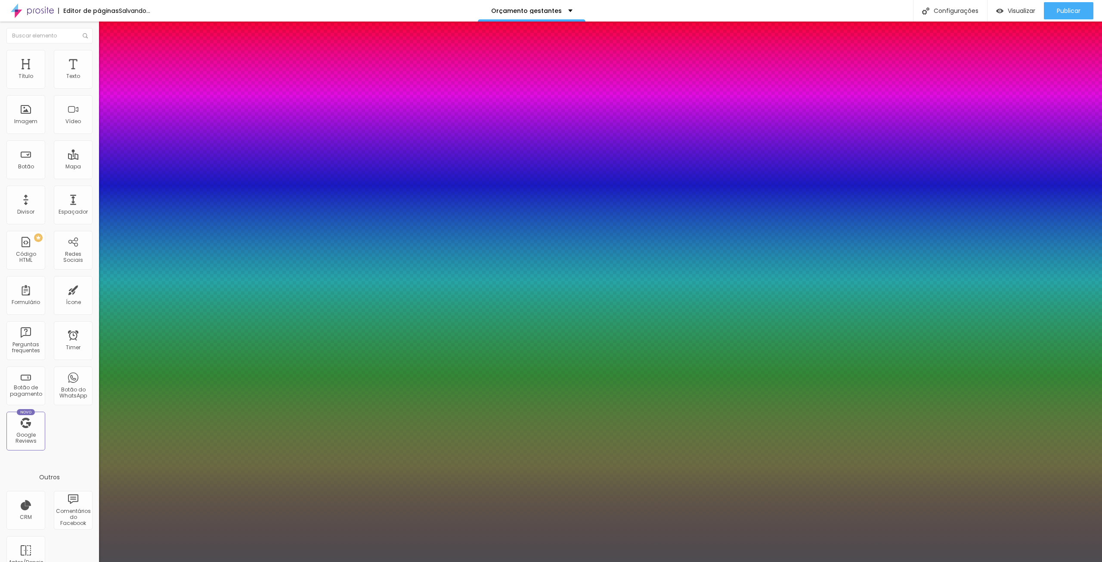
type input "5.4"
type input "5.2"
type input "2"
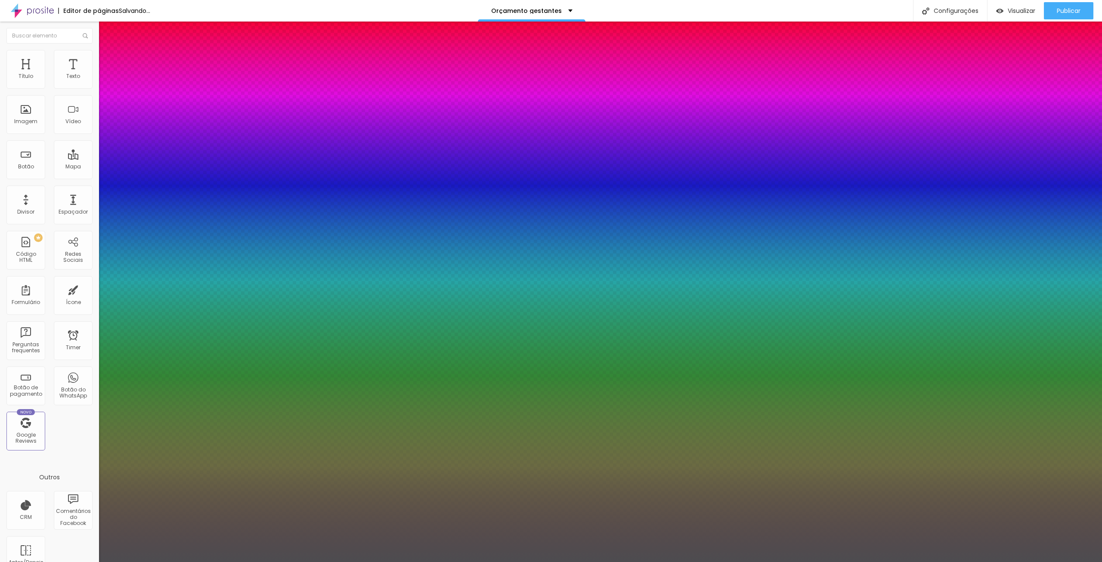
type input "2"
type input "0"
drag, startPoint x: 111, startPoint y: 165, endPoint x: 91, endPoint y: 173, distance: 21.5
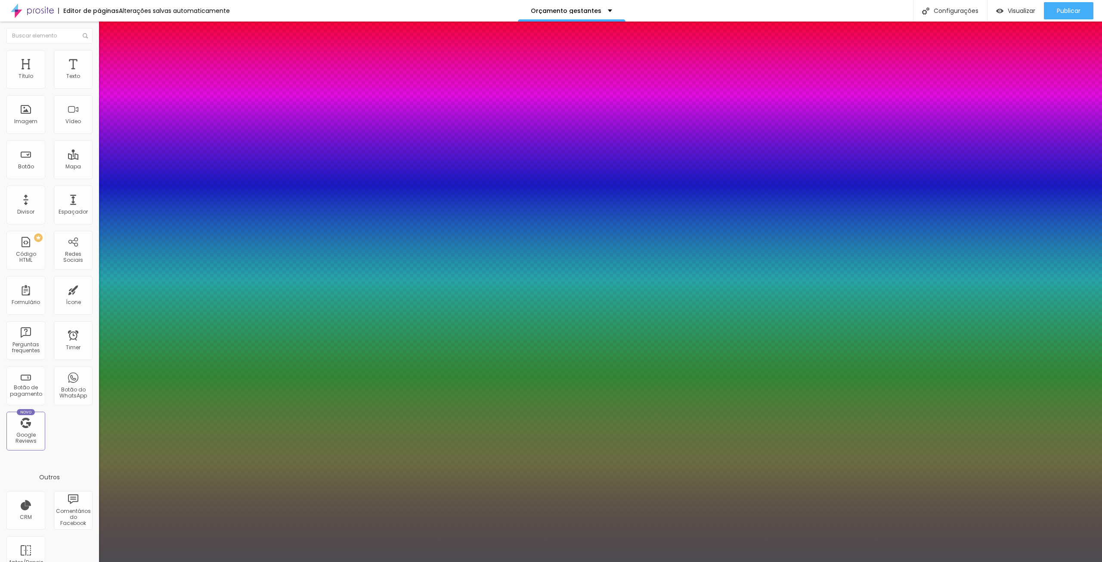
type input "3"
type input "4"
type input "5"
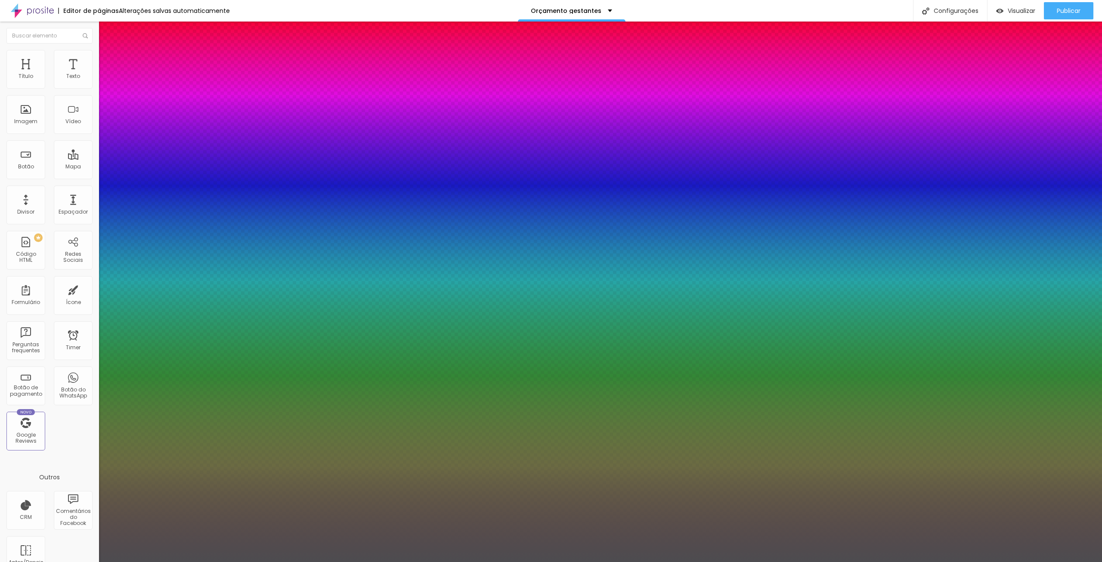
type input "5"
type input "6"
type input "7"
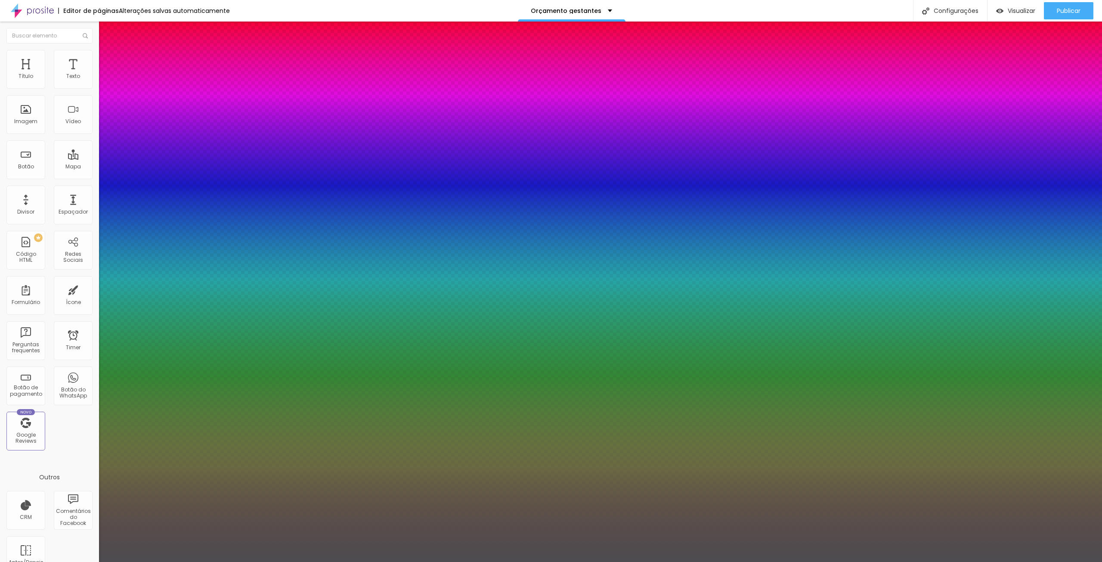
type input "5"
type input "0"
drag, startPoint x: 113, startPoint y: 186, endPoint x: 96, endPoint y: 185, distance: 16.9
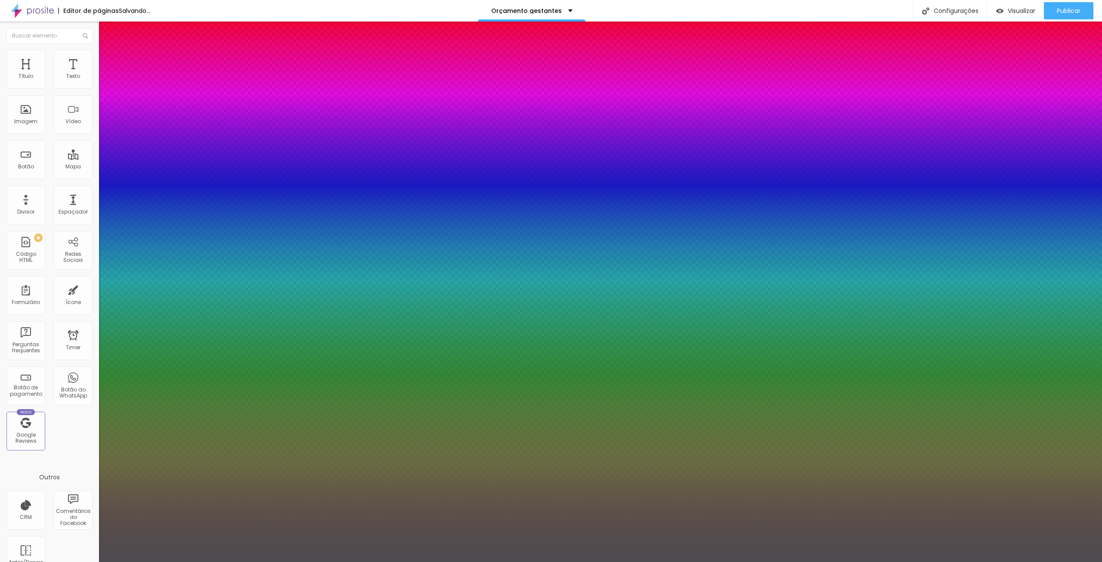
type input "1.2"
type input "1.3"
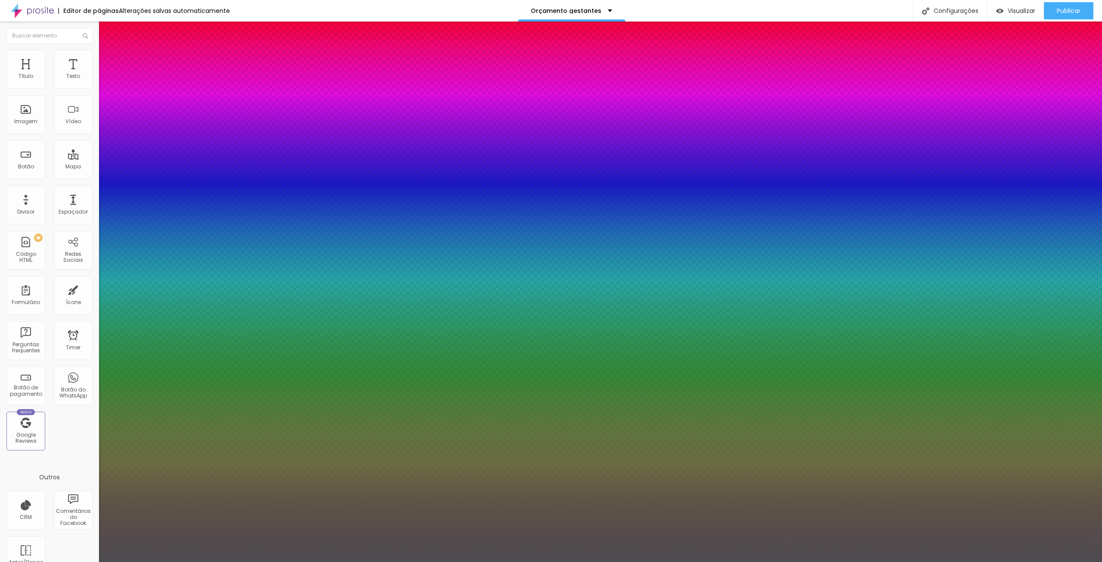
type input "1.4"
drag, startPoint x: 141, startPoint y: 205, endPoint x: 152, endPoint y: 204, distance: 11.7
click at [554, 406] on div at bounding box center [551, 562] width 1102 height 0
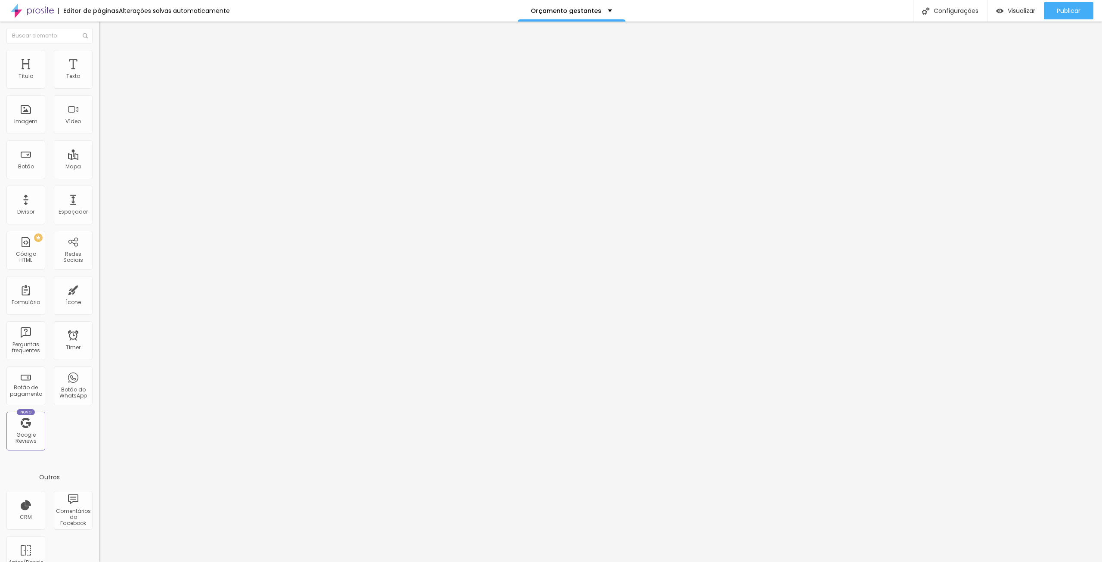
click at [102, 80] on icon "button" at bounding box center [104, 77] width 5 height 5
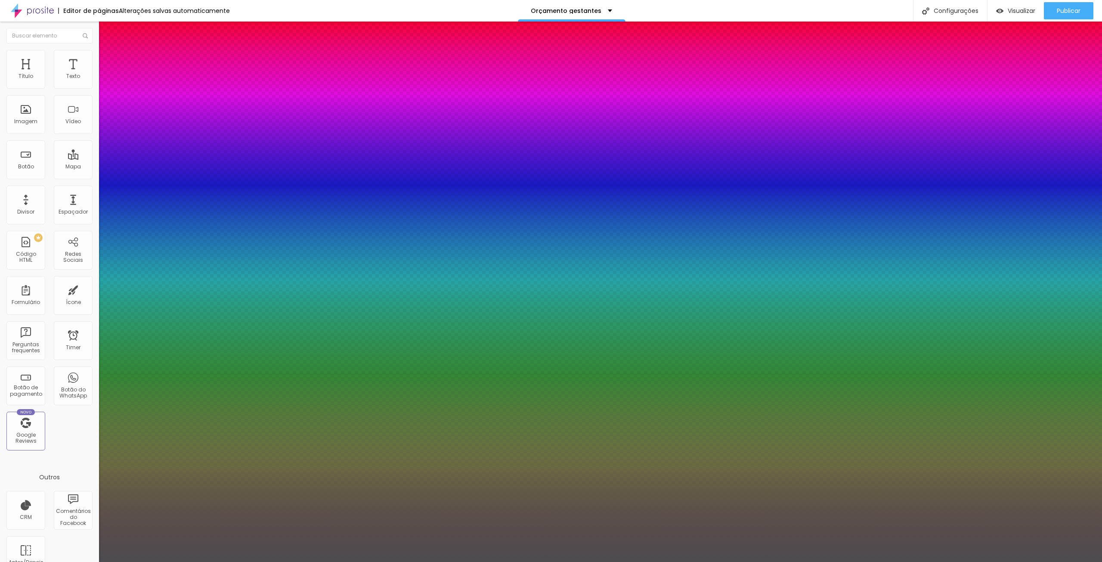
click at [185, 237] on div at bounding box center [551, 281] width 1102 height 562
click at [183, 238] on div at bounding box center [551, 281] width 1102 height 562
click at [182, 235] on div at bounding box center [551, 281] width 1102 height 562
click at [171, 236] on div at bounding box center [551, 281] width 1102 height 562
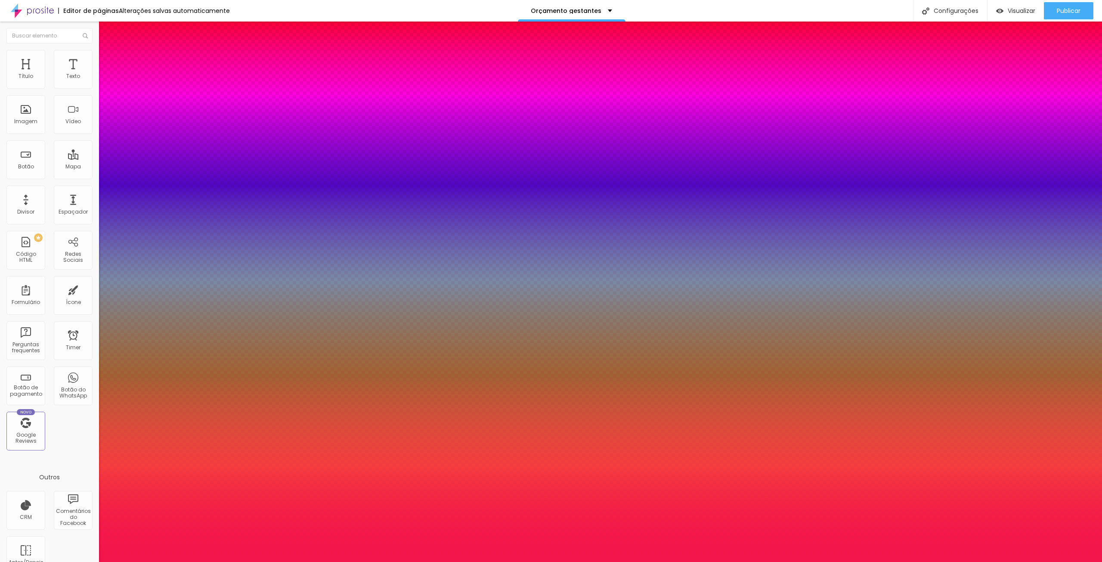
click at [123, 269] on div at bounding box center [551, 281] width 1102 height 562
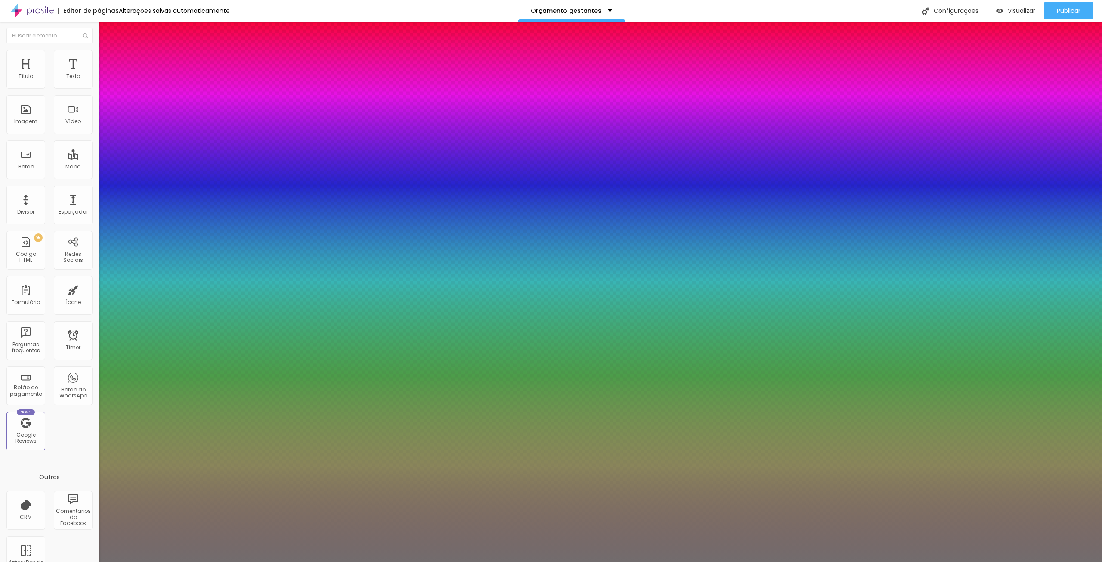
click at [710, 406] on div at bounding box center [551, 562] width 1102 height 0
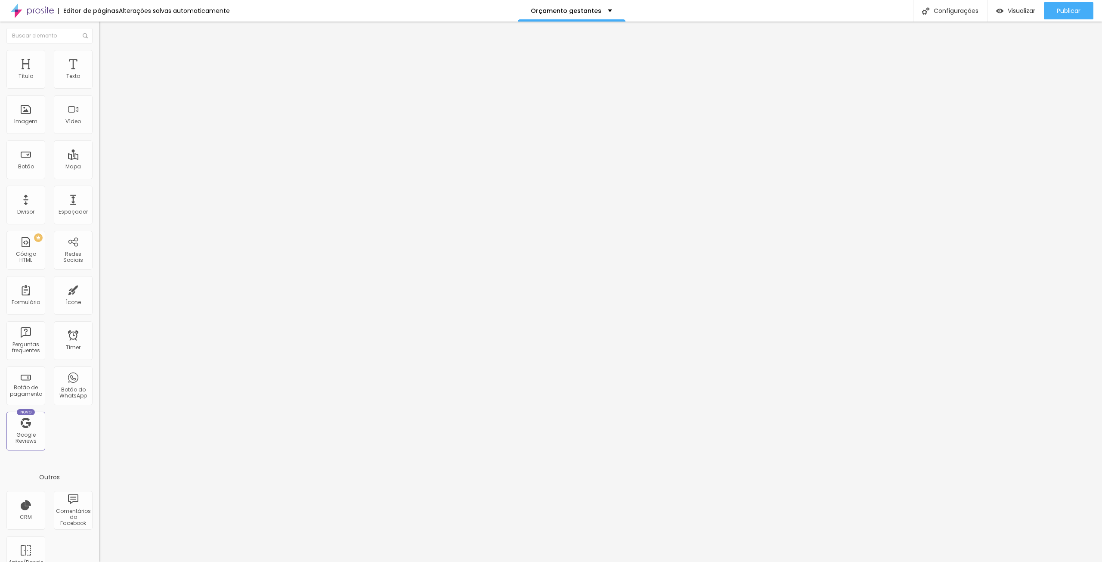
click at [99, 54] on img at bounding box center [103, 54] width 8 height 8
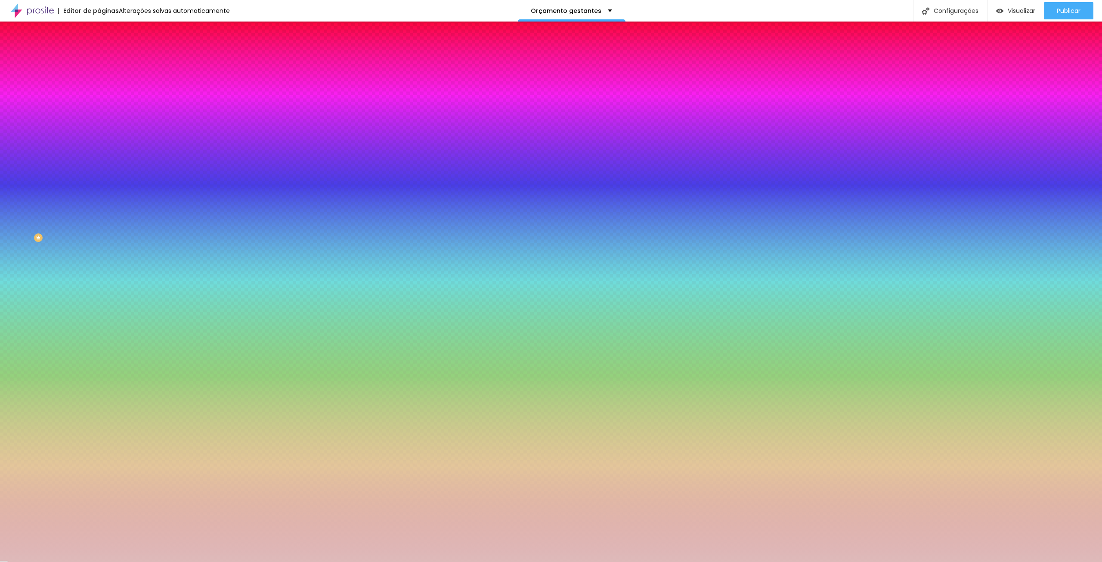
click at [99, 82] on div at bounding box center [148, 82] width 99 height 0
click at [22, 101] on div at bounding box center [551, 281] width 1102 height 562
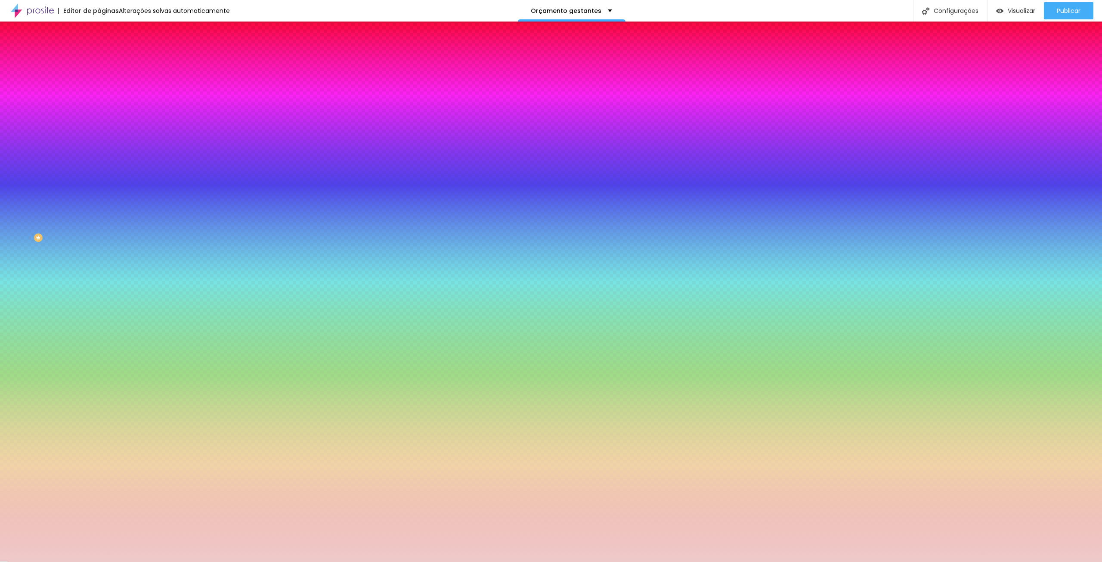
click at [28, 99] on div at bounding box center [551, 281] width 1102 height 562
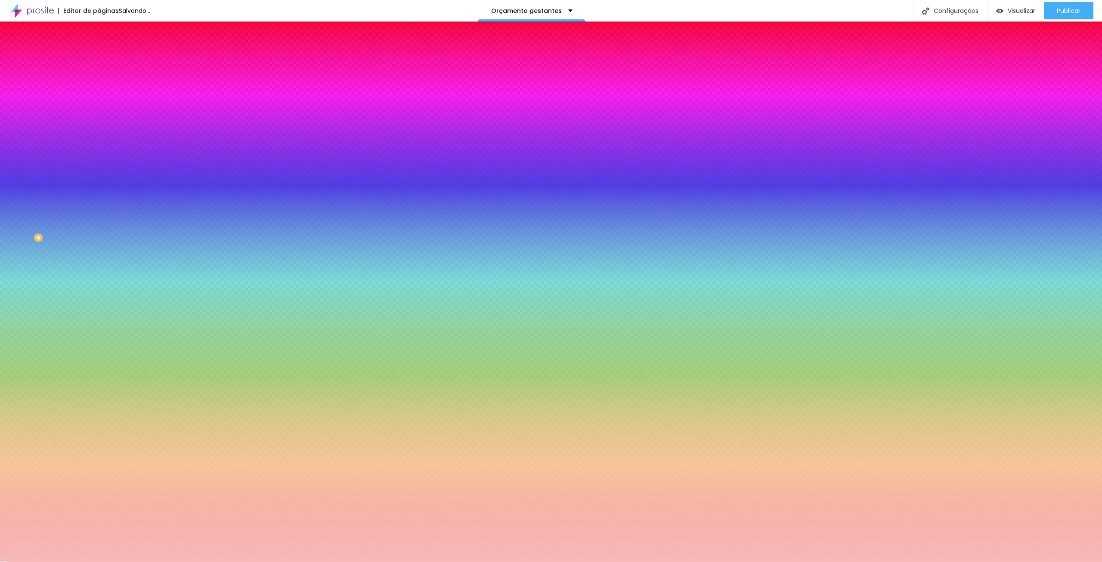
click at [26, 105] on div at bounding box center [551, 281] width 1102 height 562
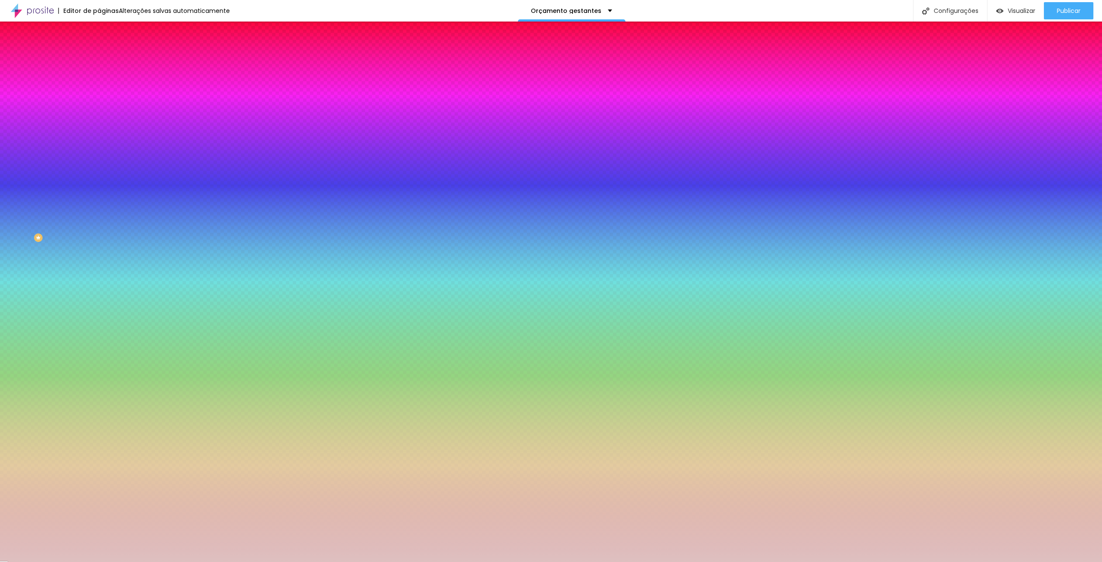
click at [21, 105] on div at bounding box center [551, 281] width 1102 height 562
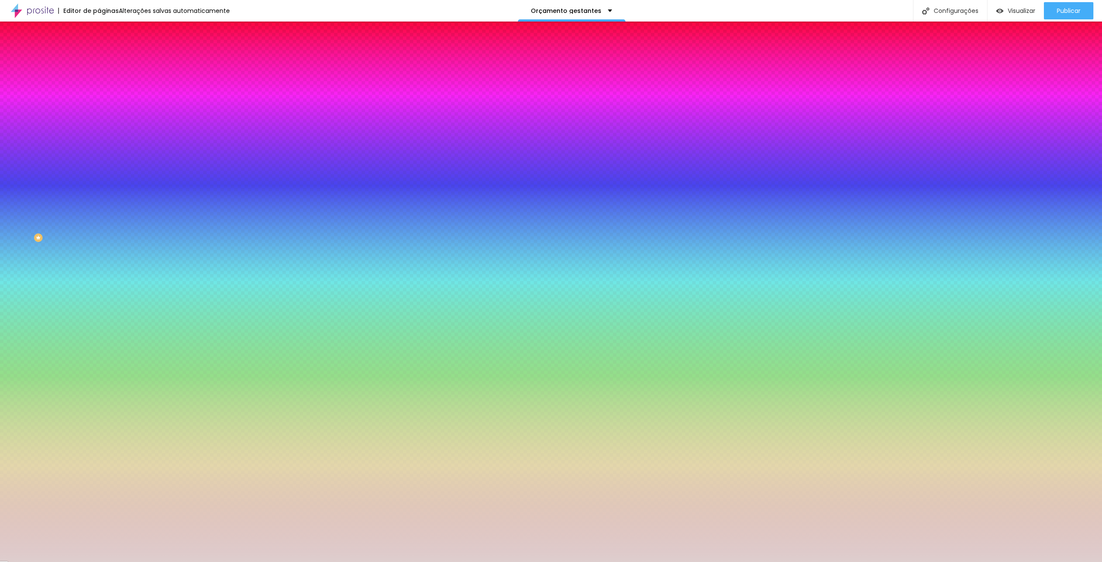
click at [17, 105] on div at bounding box center [551, 281] width 1102 height 562
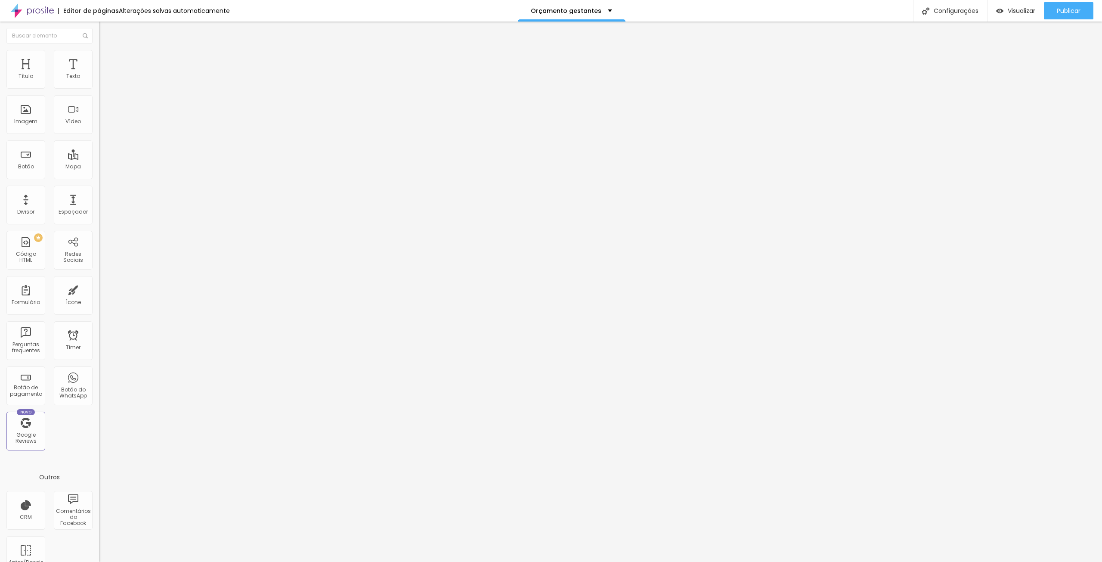
click at [99, 52] on img at bounding box center [103, 54] width 8 height 8
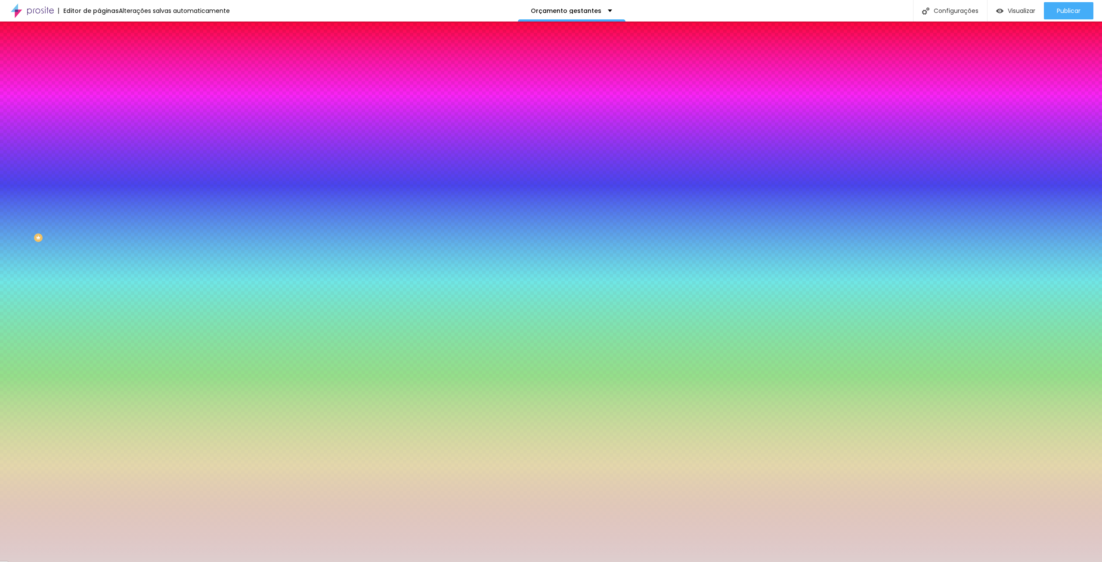
click at [99, 82] on div at bounding box center [148, 82] width 99 height 0
click at [28, 98] on div at bounding box center [551, 281] width 1102 height 562
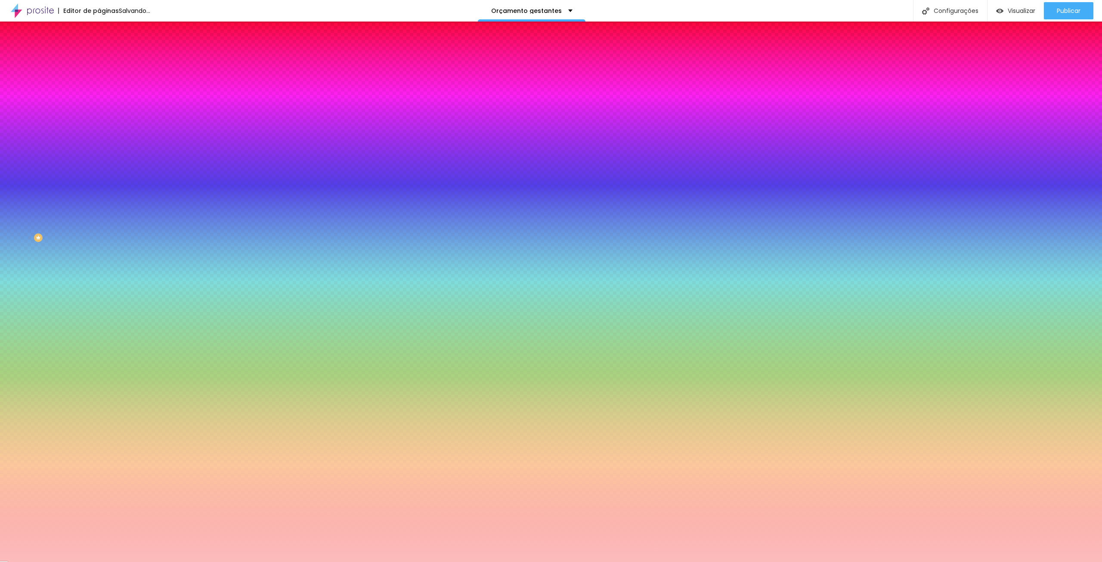
click at [24, 111] on div at bounding box center [551, 281] width 1102 height 562
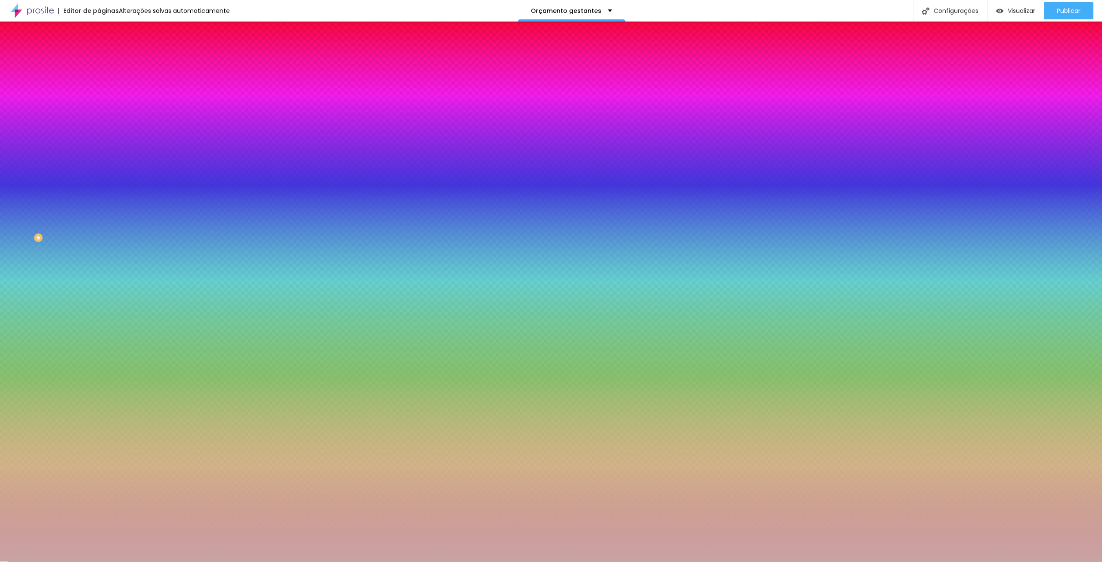
click at [26, 101] on div at bounding box center [551, 281] width 1102 height 562
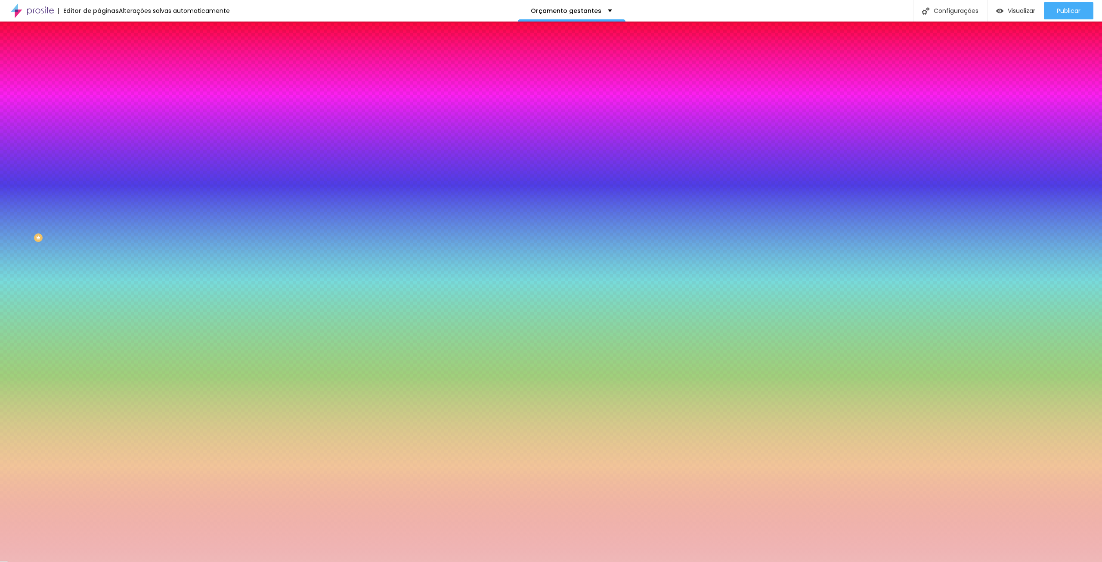
click at [23, 102] on div at bounding box center [551, 281] width 1102 height 562
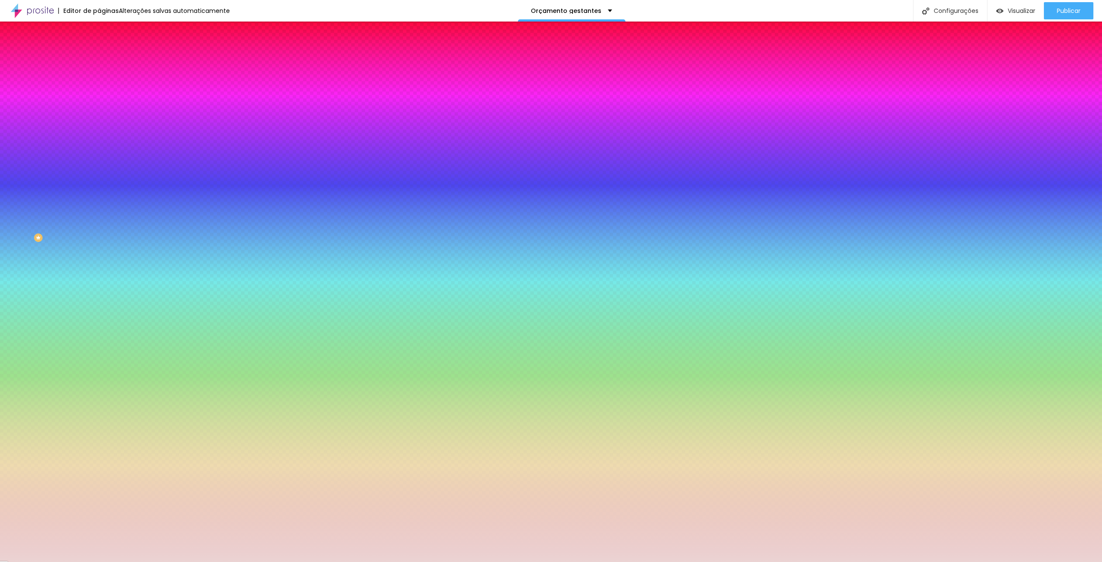
click at [19, 102] on div at bounding box center [551, 281] width 1102 height 562
drag, startPoint x: 89, startPoint y: 161, endPoint x: 85, endPoint y: 129, distance: 32.1
click at [8, 275] on div at bounding box center [3, 275] width 9 height 1
click at [99, 50] on li "Conteúdo" at bounding box center [148, 45] width 99 height 9
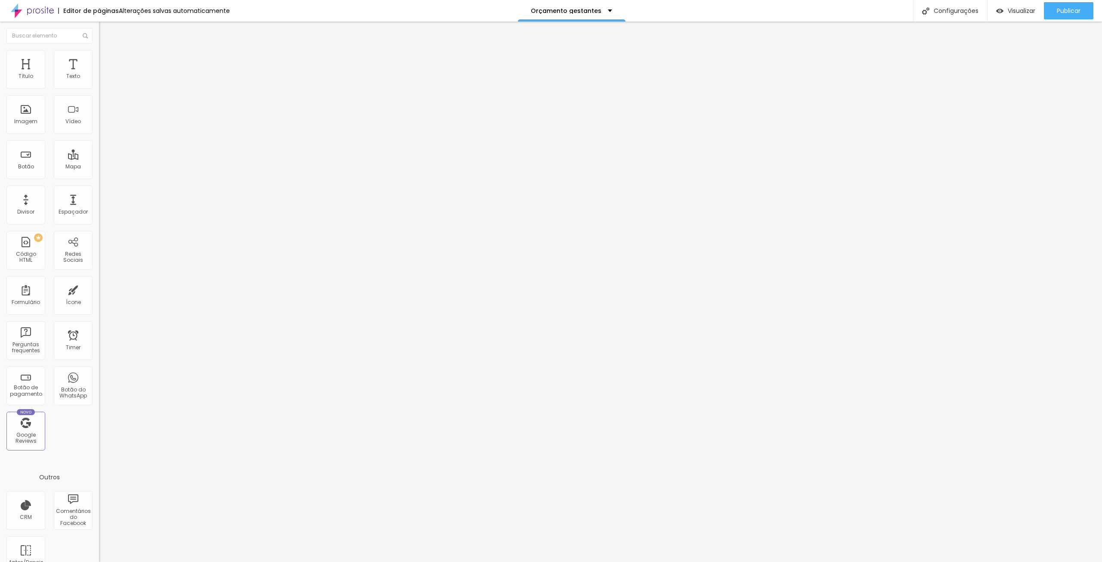
click at [99, 59] on img at bounding box center [103, 63] width 8 height 8
drag, startPoint x: 35, startPoint y: 82, endPoint x: 48, endPoint y: 82, distance: 12.9
click at [99, 167] on input "range" at bounding box center [127, 170] width 56 height 7
click at [107, 59] on span "Estilo" at bounding box center [113, 55] width 13 height 7
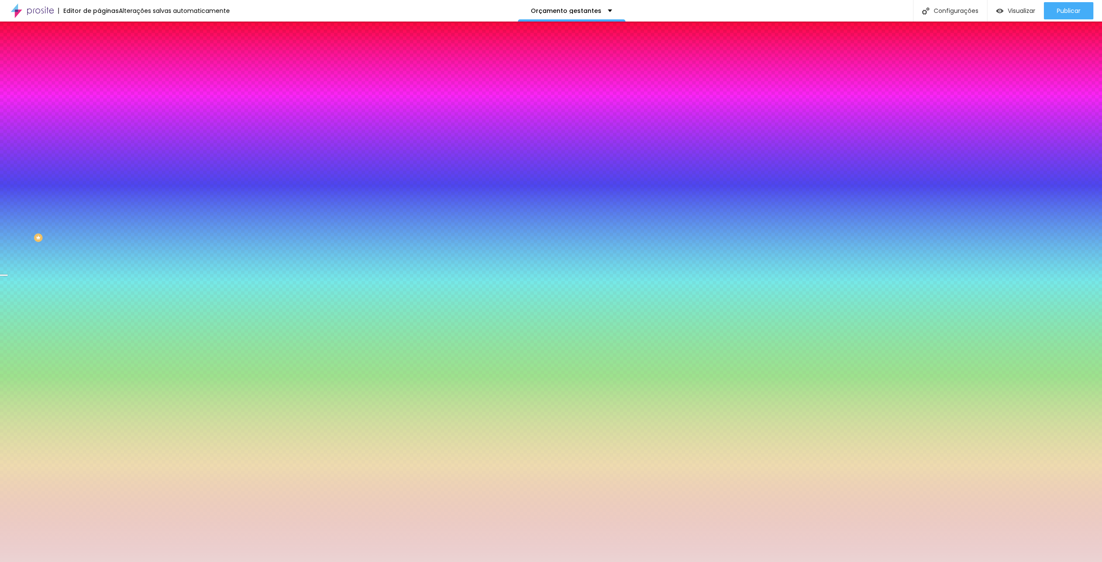
click at [99, 135] on button "button" at bounding box center [105, 139] width 12 height 9
drag, startPoint x: 93, startPoint y: 158, endPoint x: 115, endPoint y: 156, distance: 21.6
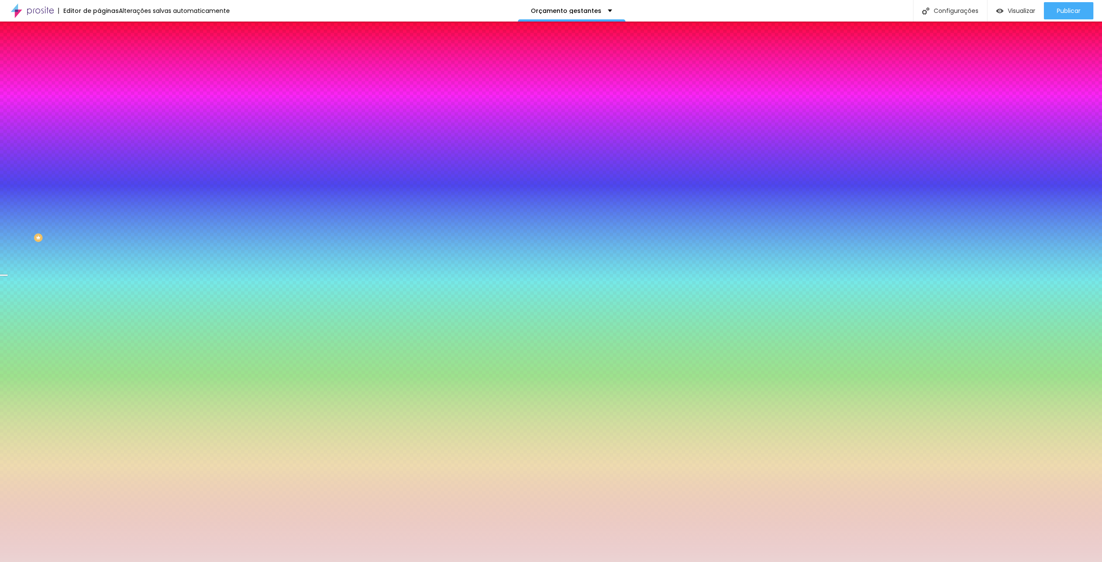
drag, startPoint x: 90, startPoint y: 183, endPoint x: 74, endPoint y: 187, distance: 16.4
click at [196, 406] on div at bounding box center [551, 562] width 1102 height 0
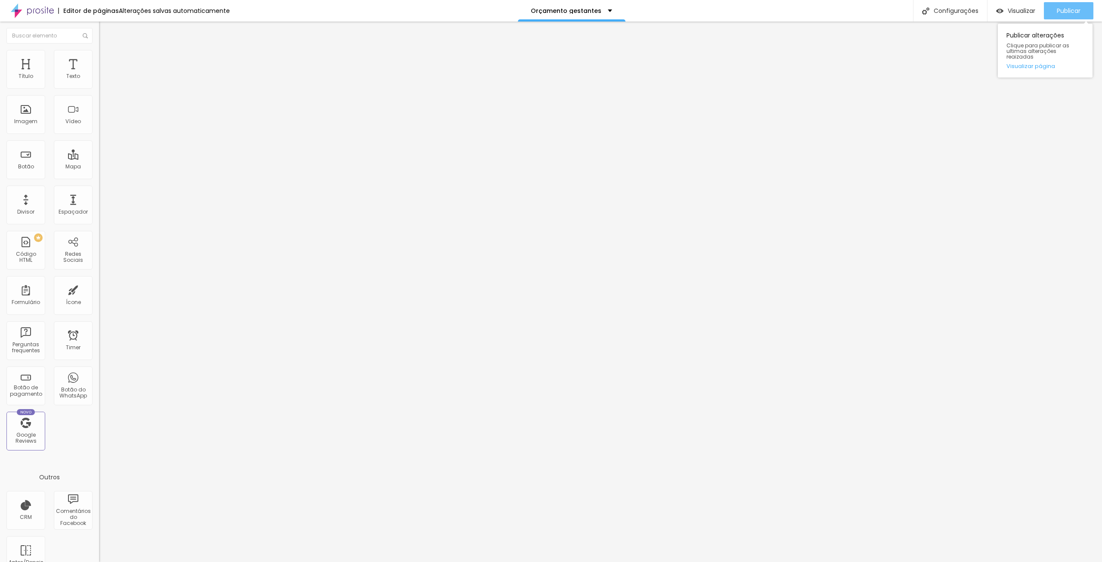
click at [826, 7] on span "Publicar" at bounding box center [1069, 10] width 24 height 7
click at [826, 63] on link "Visualizar página" at bounding box center [1045, 66] width 77 height 6
click at [826, 13] on span "Publicar" at bounding box center [1069, 10] width 24 height 7
click at [826, 8] on span "Publicar" at bounding box center [1069, 10] width 24 height 7
click at [826, 63] on link "Visualizar página" at bounding box center [1045, 66] width 77 height 6
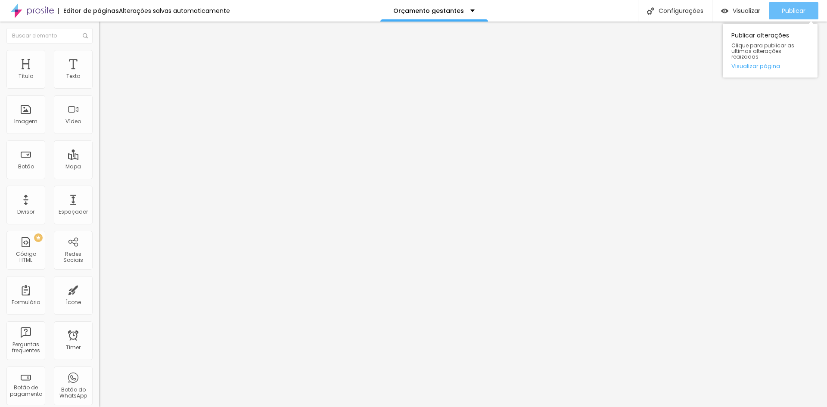
click at [789, 8] on span "Publicar" at bounding box center [793, 10] width 24 height 7
